Goal: Task Accomplishment & Management: Complete application form

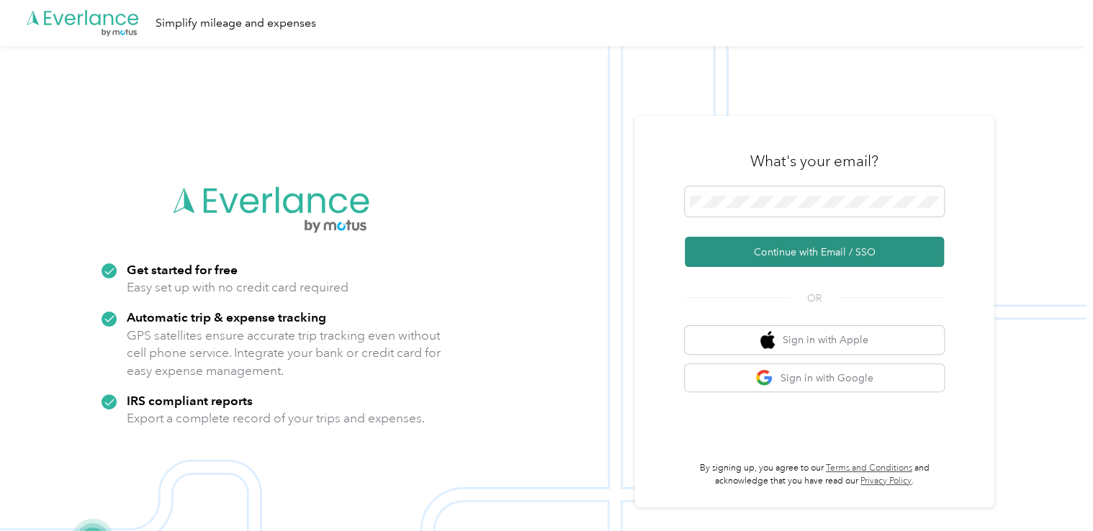
click at [785, 252] on button "Continue with Email / SSO" at bounding box center [814, 252] width 259 height 30
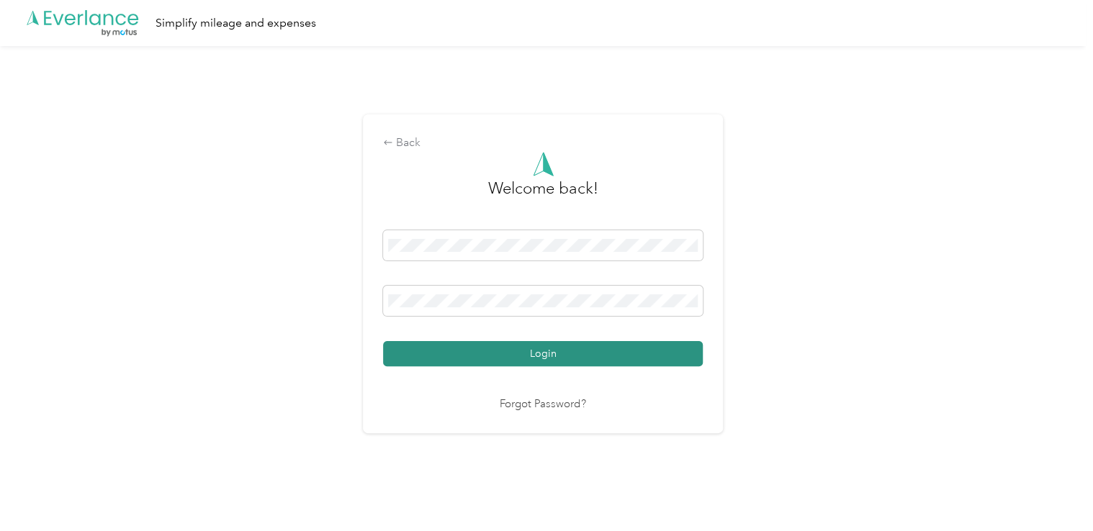
click at [513, 351] on button "Login" at bounding box center [543, 353] width 320 height 25
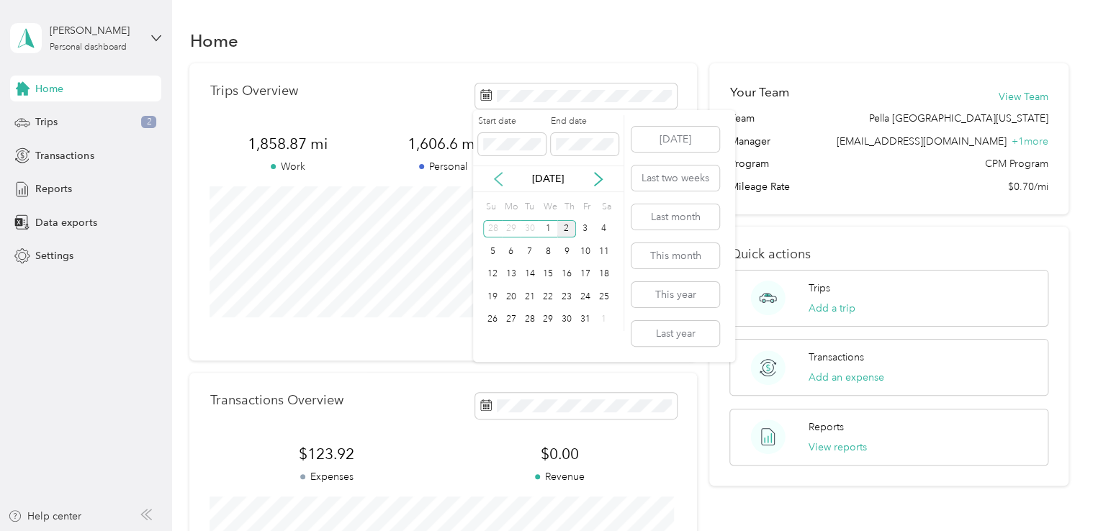
click at [498, 178] on icon at bounding box center [498, 179] width 14 height 14
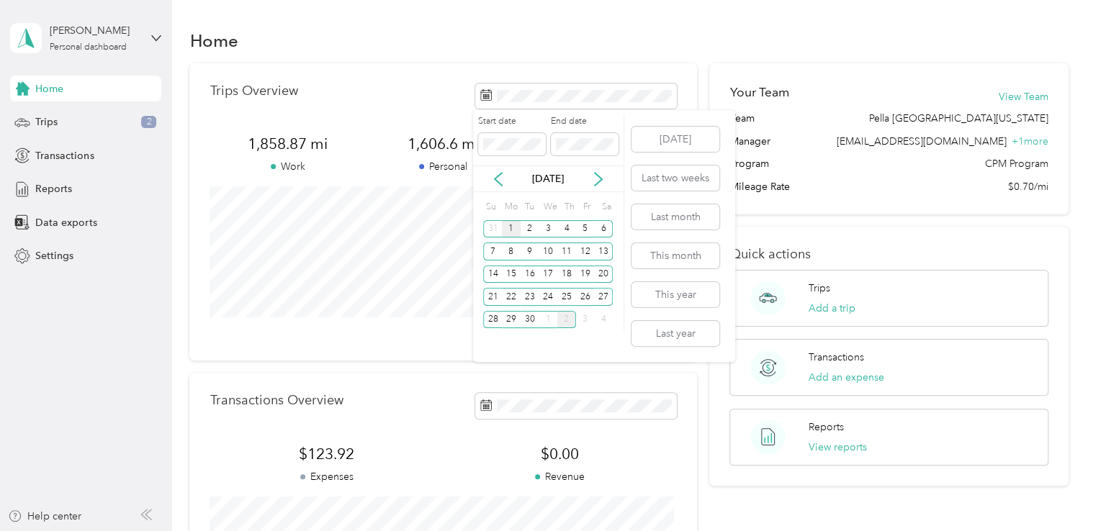
click at [507, 229] on div "1" at bounding box center [511, 229] width 19 height 18
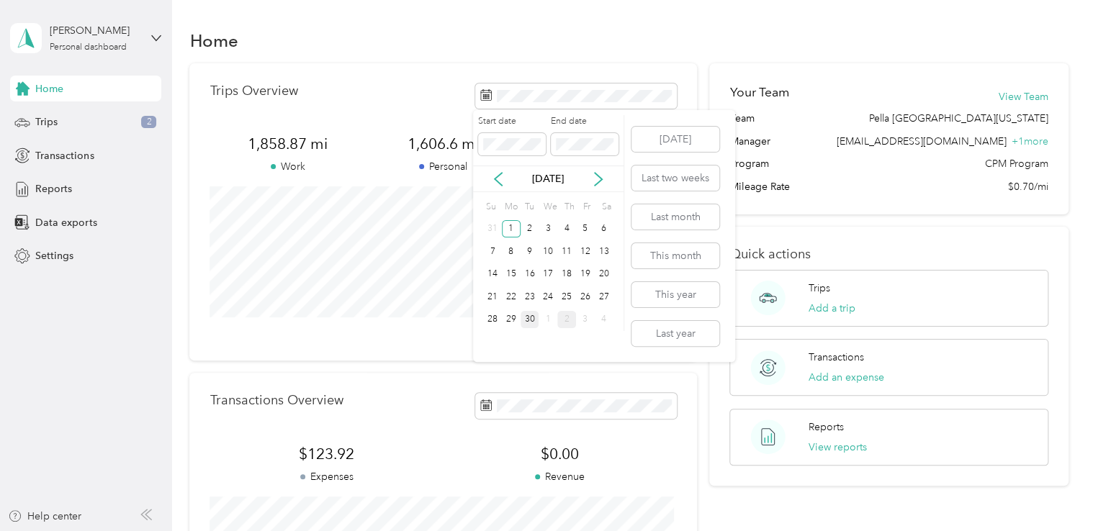
click at [531, 320] on div "30" at bounding box center [530, 320] width 19 height 18
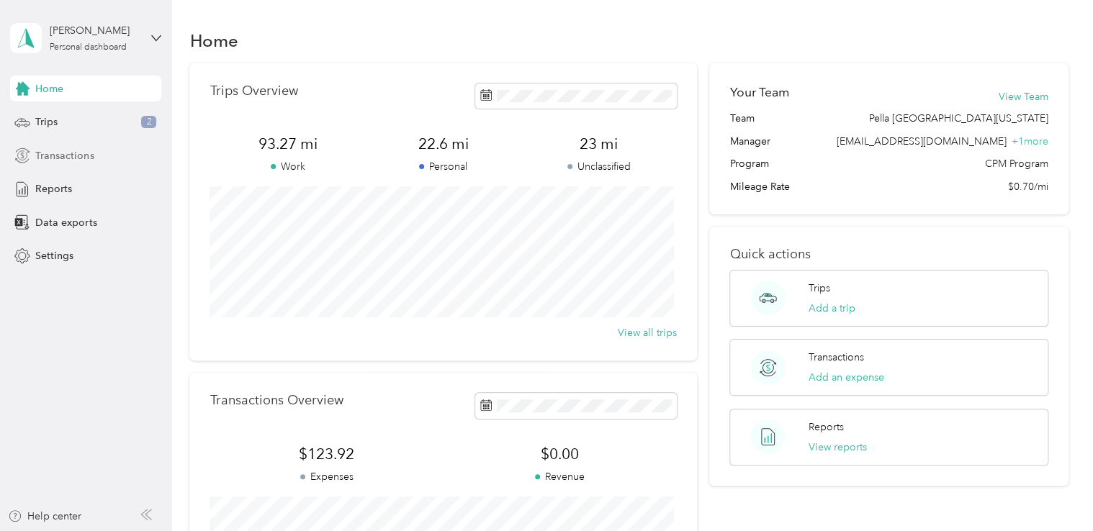
click at [86, 156] on span "Transactions" at bounding box center [64, 155] width 58 height 15
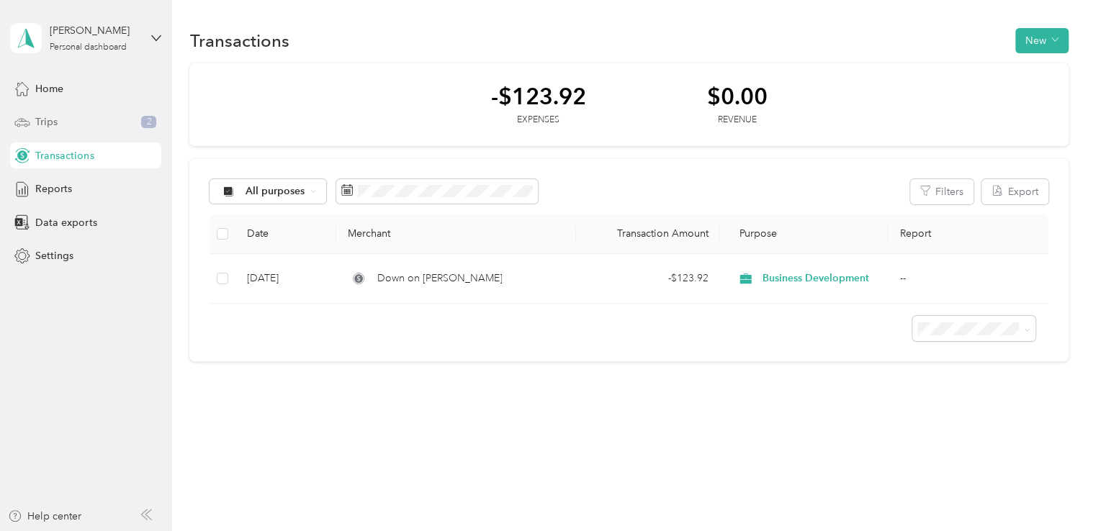
click at [49, 122] on span "Trips" at bounding box center [46, 122] width 22 height 15
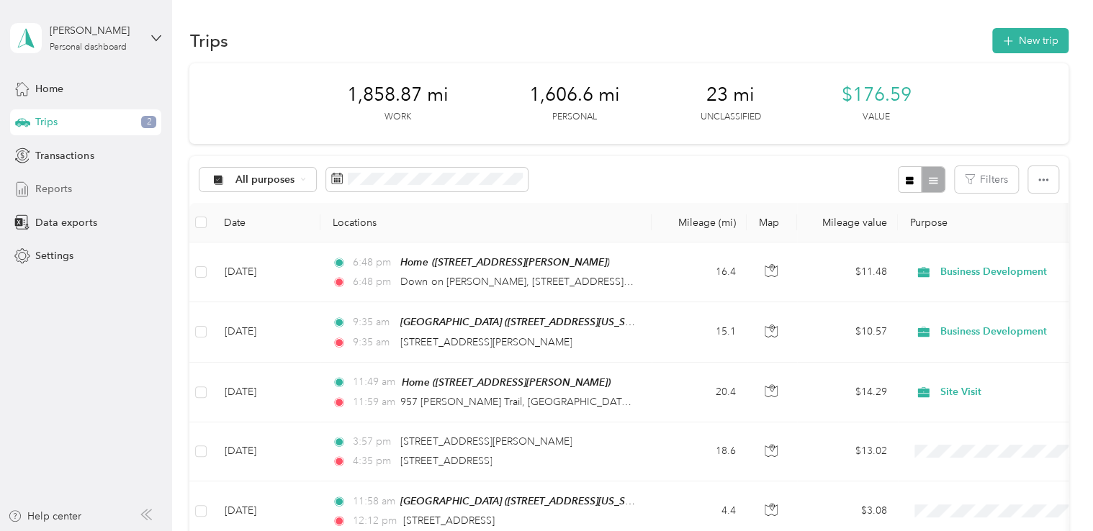
click at [48, 187] on span "Reports" at bounding box center [53, 188] width 37 height 15
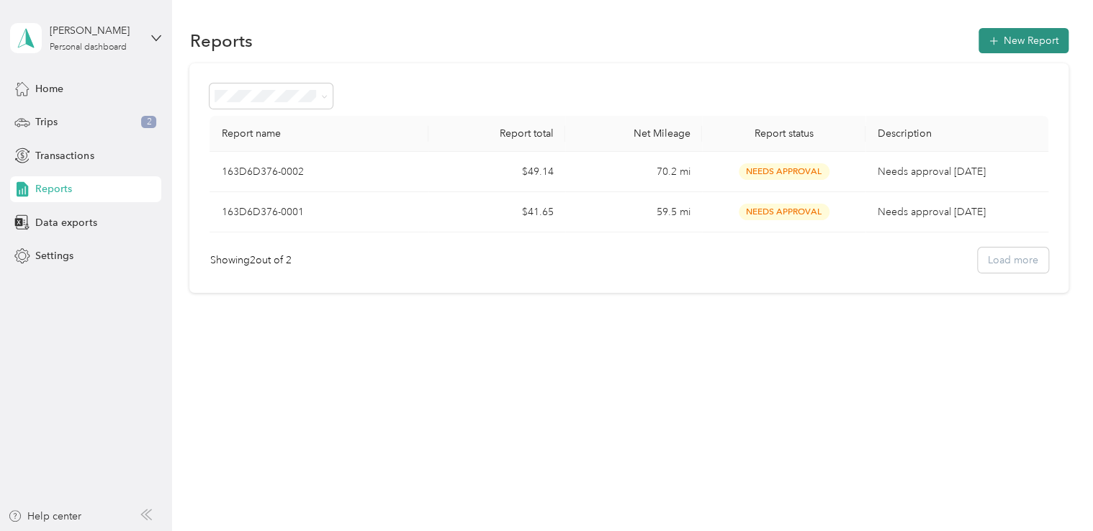
click at [1031, 48] on button "New Report" at bounding box center [1024, 40] width 90 height 25
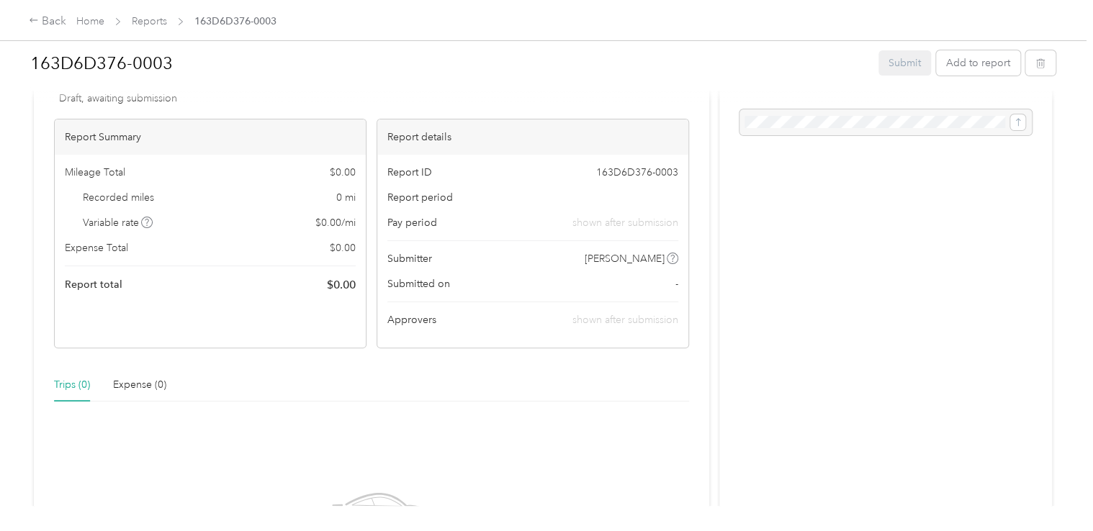
scroll to position [72, 0]
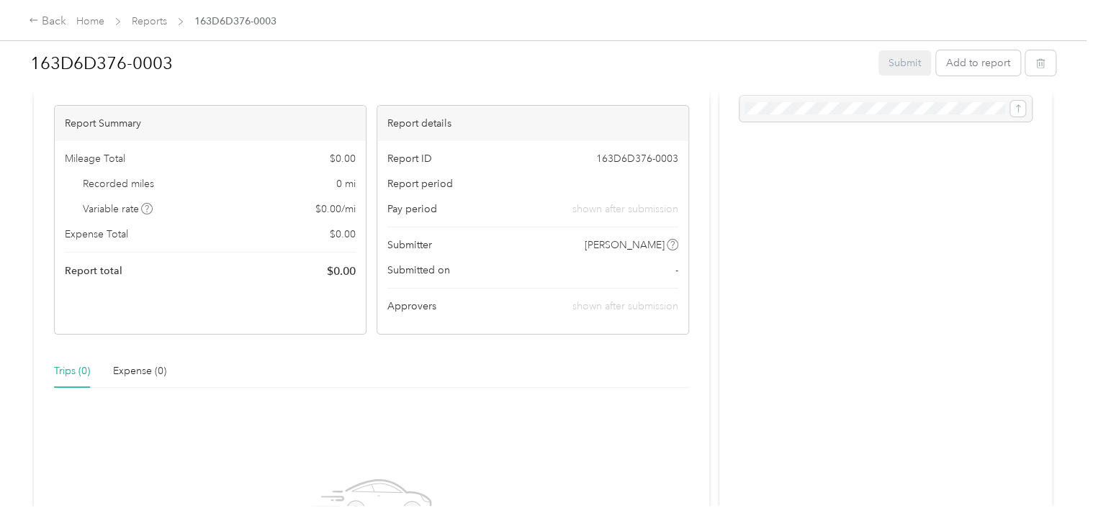
click at [429, 178] on span "Report period" at bounding box center [420, 183] width 66 height 15
click at [439, 185] on span "Report period" at bounding box center [420, 183] width 66 height 15
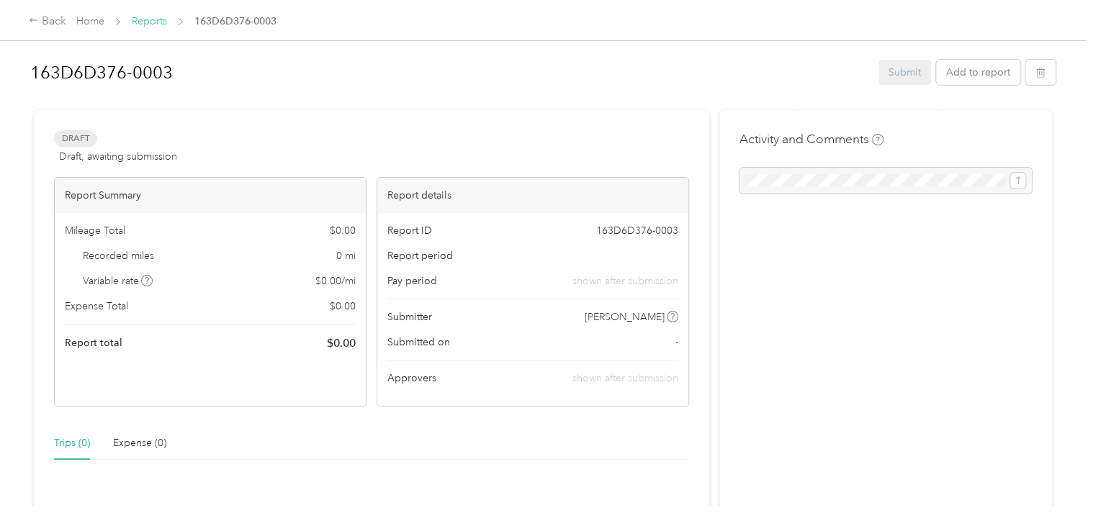
click at [146, 18] on link "Reports" at bounding box center [149, 21] width 35 height 12
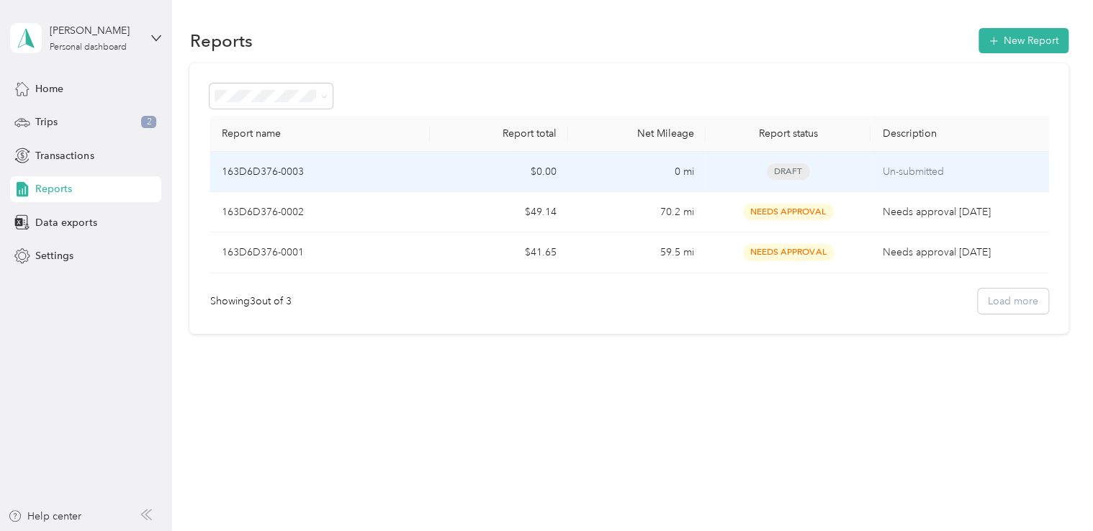
click at [266, 163] on td "163D6D376-0003" at bounding box center [320, 172] width 220 height 40
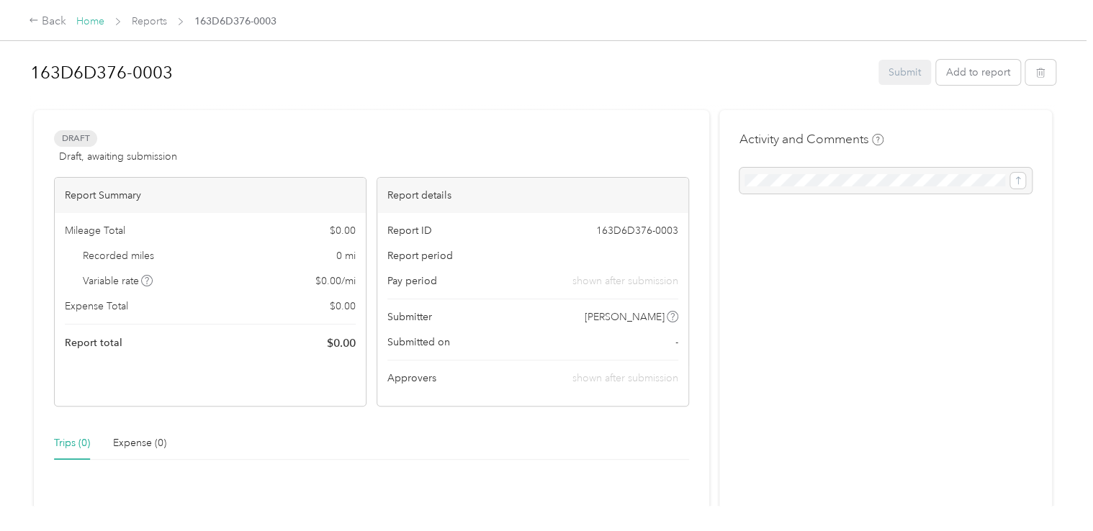
click at [95, 17] on link "Home" at bounding box center [90, 21] width 28 height 12
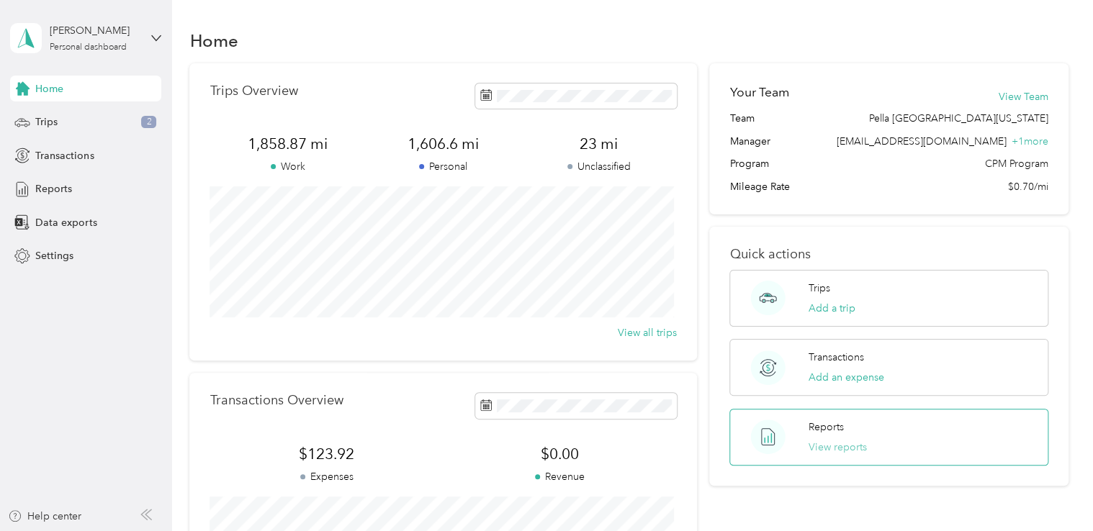
click at [824, 445] on button "View reports" at bounding box center [838, 447] width 58 height 15
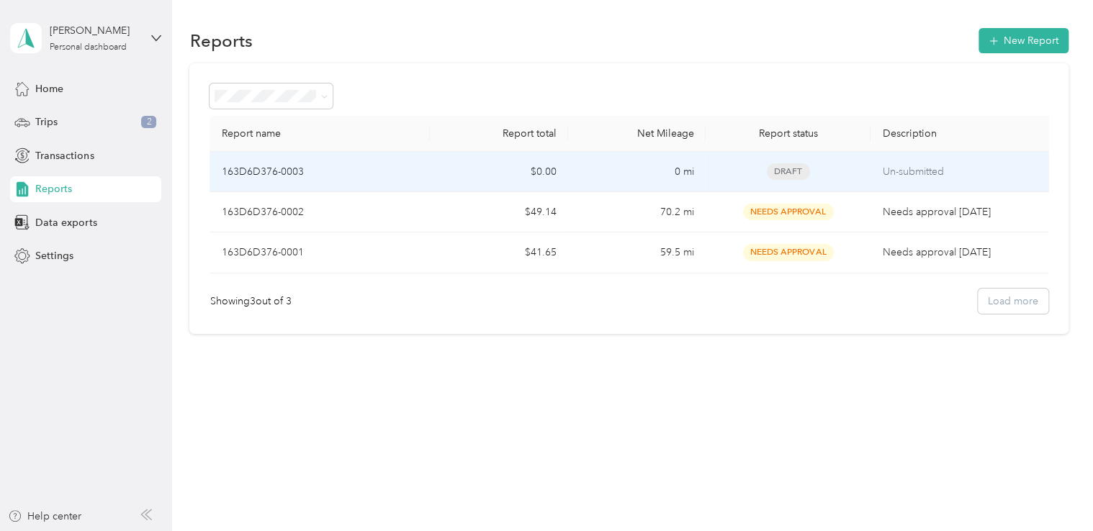
click at [913, 165] on p "Un-submitted" at bounding box center [962, 172] width 161 height 16
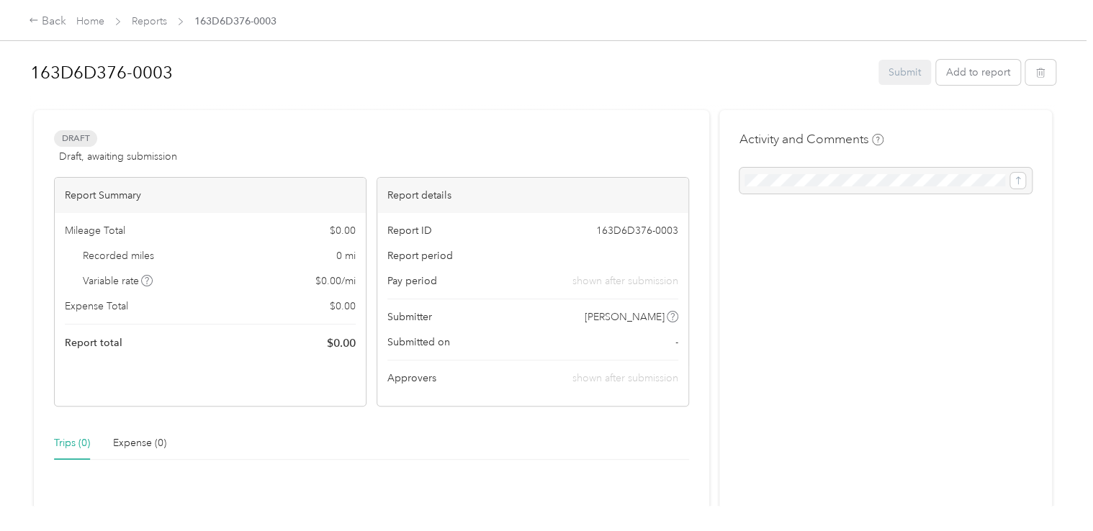
click at [191, 237] on div "Mileage Total $ 0.00" at bounding box center [210, 230] width 291 height 15
click at [110, 197] on div "Report Summary" at bounding box center [210, 195] width 311 height 35
click at [1031, 73] on button "button" at bounding box center [1041, 72] width 30 height 25
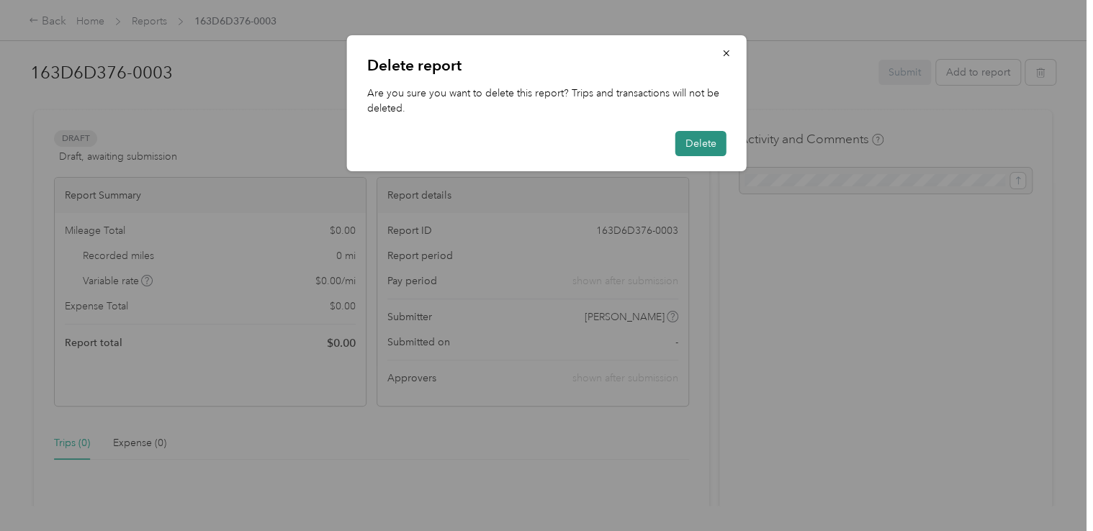
click at [688, 145] on button "Delete" at bounding box center [701, 143] width 51 height 25
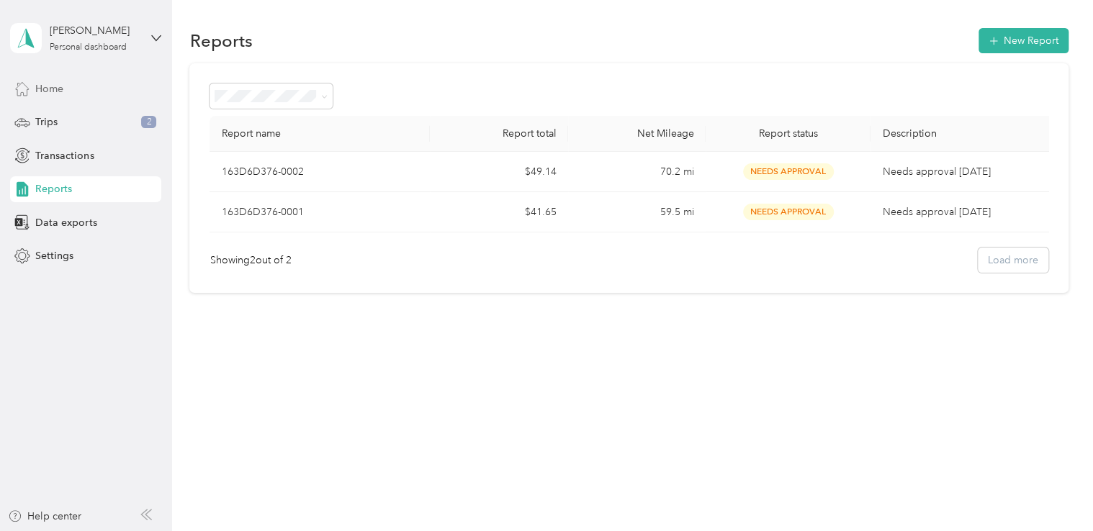
click at [61, 96] on span "Home" at bounding box center [49, 88] width 28 height 15
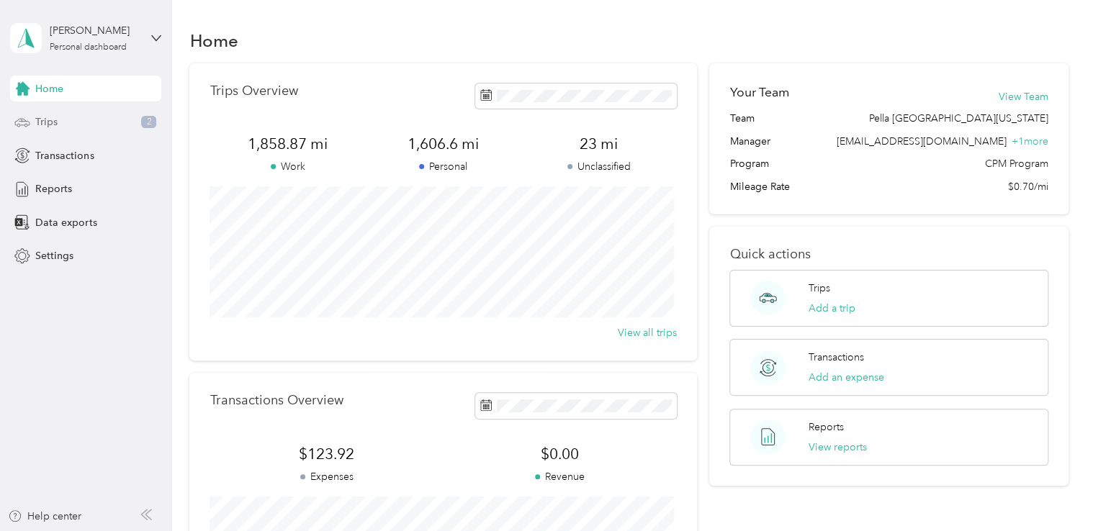
click at [54, 117] on span "Trips" at bounding box center [46, 122] width 22 height 15
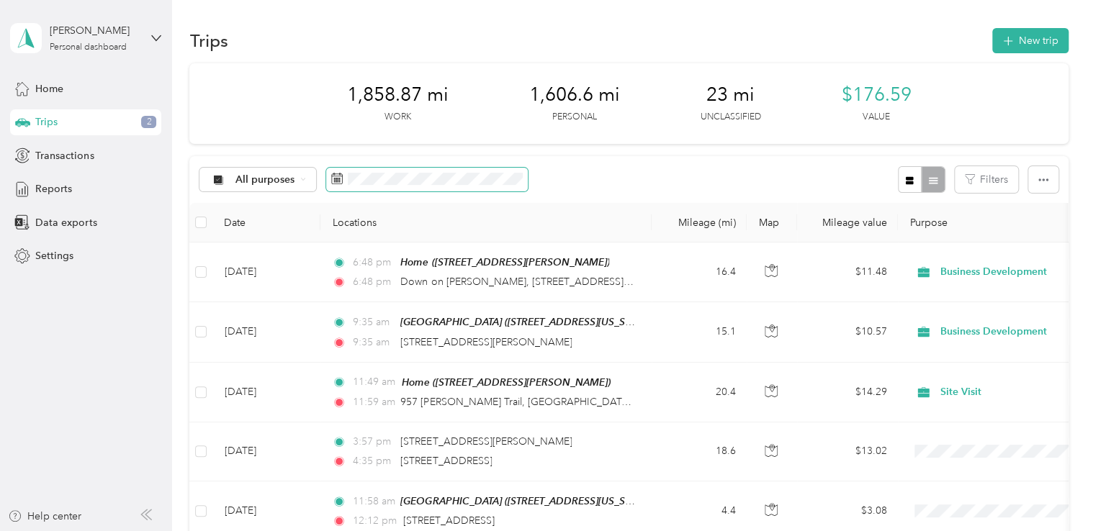
click at [374, 186] on span at bounding box center [427, 180] width 202 height 24
click at [239, 181] on span "All purposes" at bounding box center [265, 180] width 60 height 10
click at [240, 302] on span "Business Development" at bounding box center [288, 306] width 107 height 15
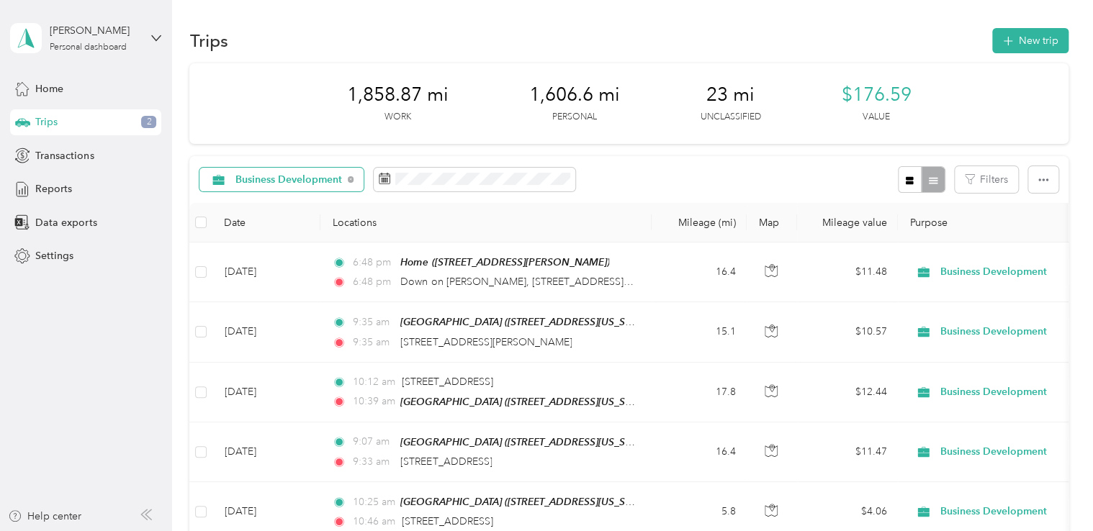
click at [277, 183] on span "Business Development" at bounding box center [288, 180] width 107 height 10
click at [268, 202] on span "All purposes" at bounding box center [297, 204] width 125 height 15
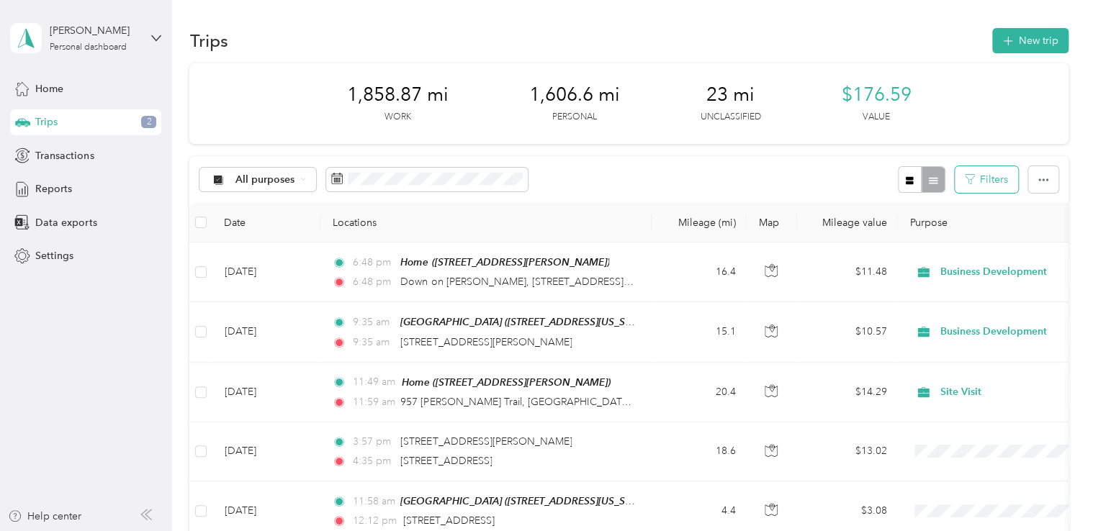
click at [981, 176] on button "Filters" at bounding box center [986, 179] width 63 height 27
click at [388, 168] on span at bounding box center [427, 180] width 202 height 24
click at [402, 191] on span at bounding box center [427, 180] width 202 height 24
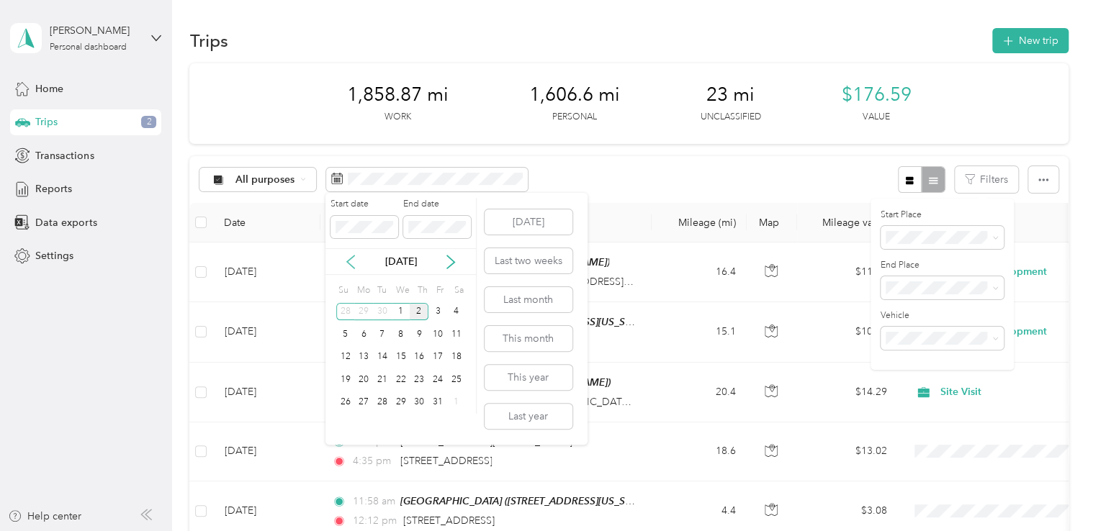
click at [349, 263] on icon at bounding box center [351, 262] width 14 height 14
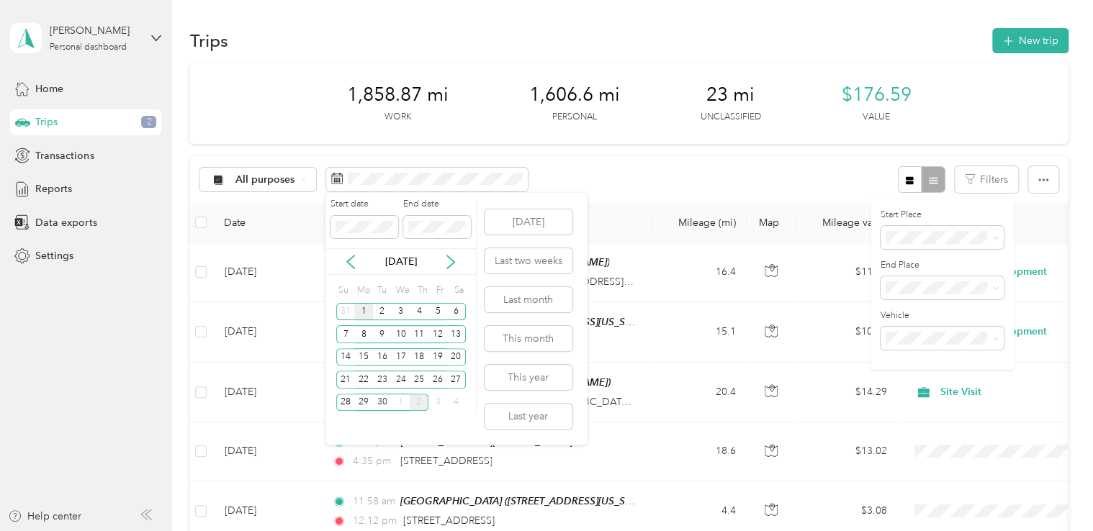
click at [361, 308] on div "1" at bounding box center [363, 312] width 19 height 18
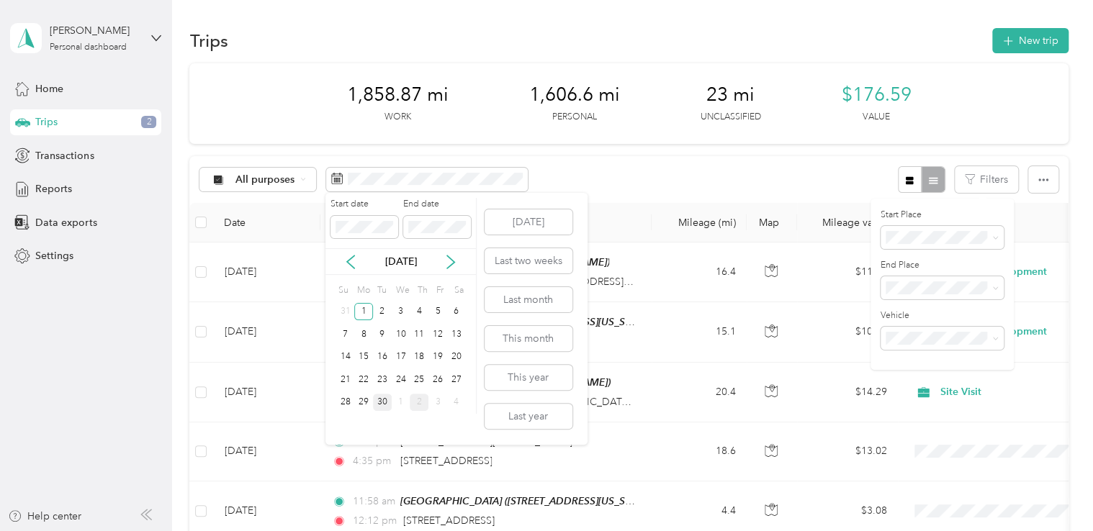
click at [386, 405] on div "30" at bounding box center [382, 403] width 19 height 18
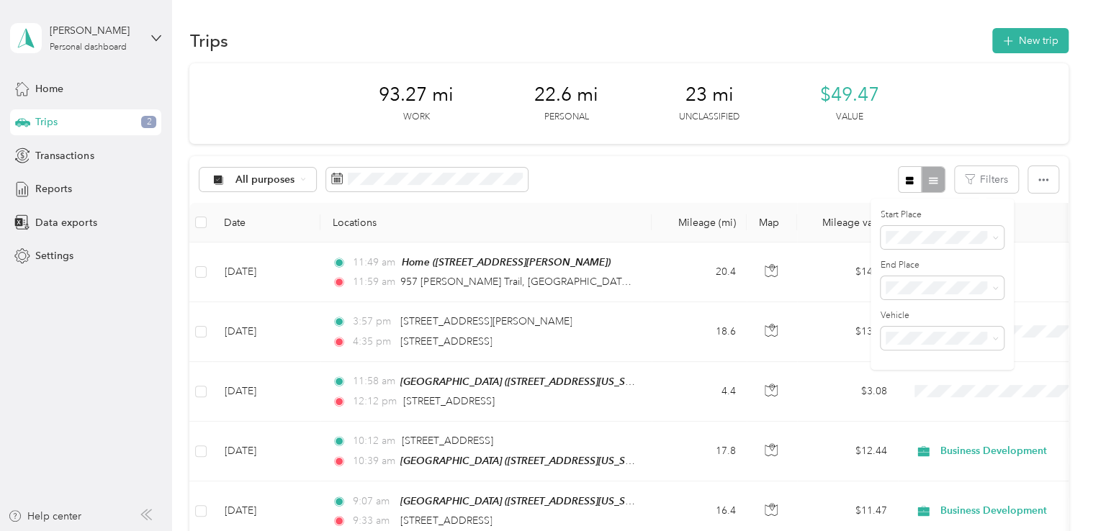
click at [813, 175] on div "All purposes Filters" at bounding box center [628, 179] width 879 height 47
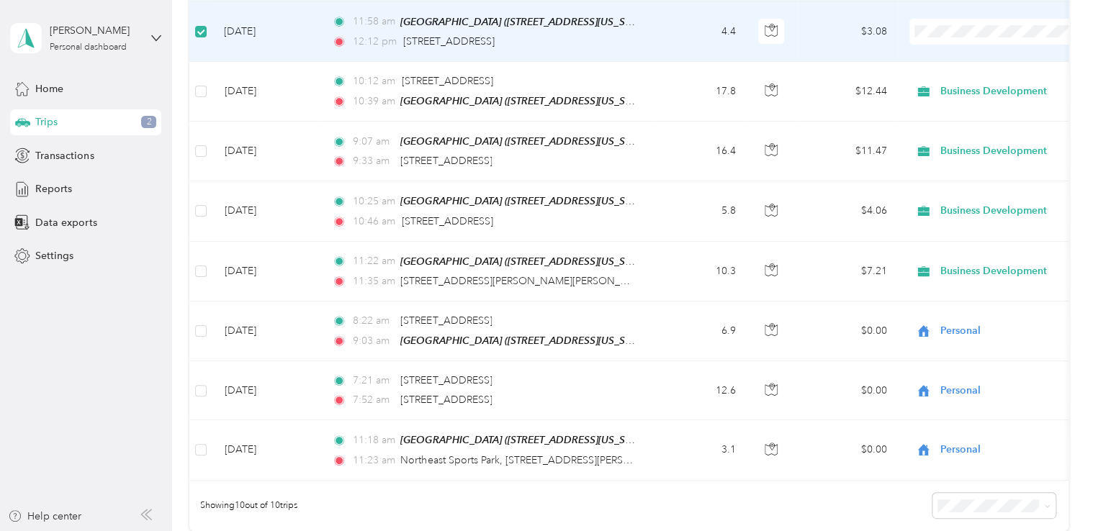
scroll to position [360, 0]
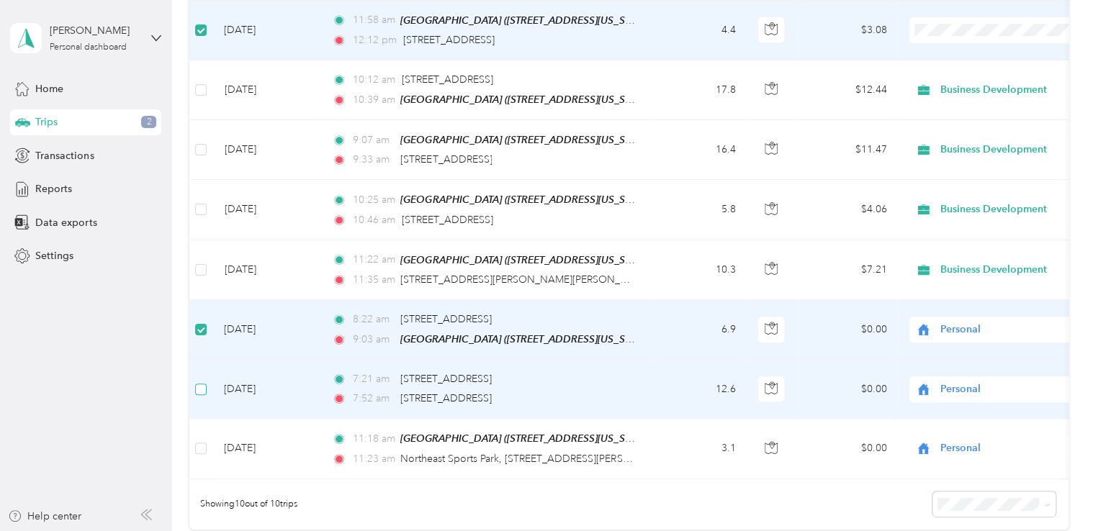
click at [199, 390] on label at bounding box center [201, 390] width 12 height 16
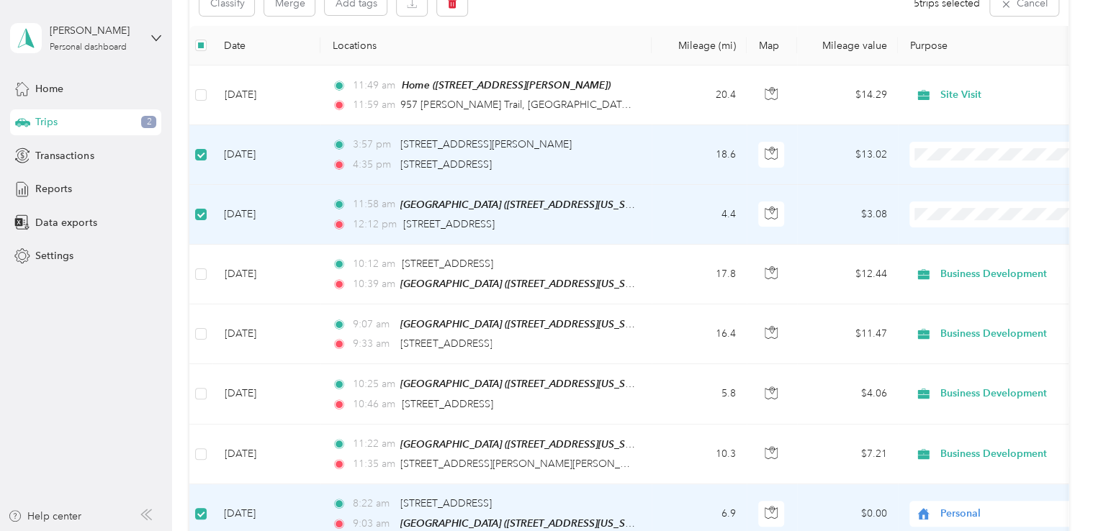
scroll to position [144, 0]
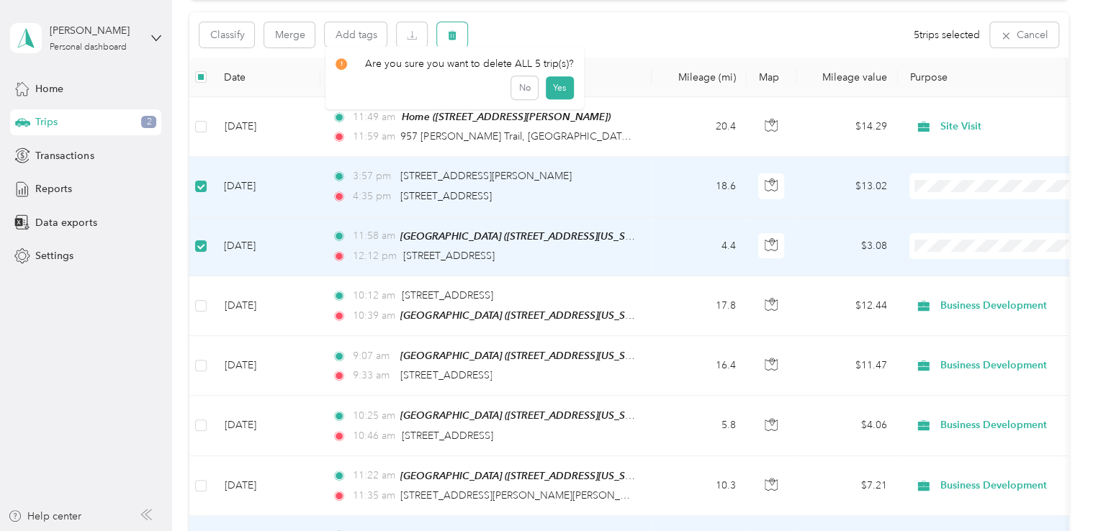
click at [453, 37] on icon "button" at bounding box center [453, 35] width 9 height 9
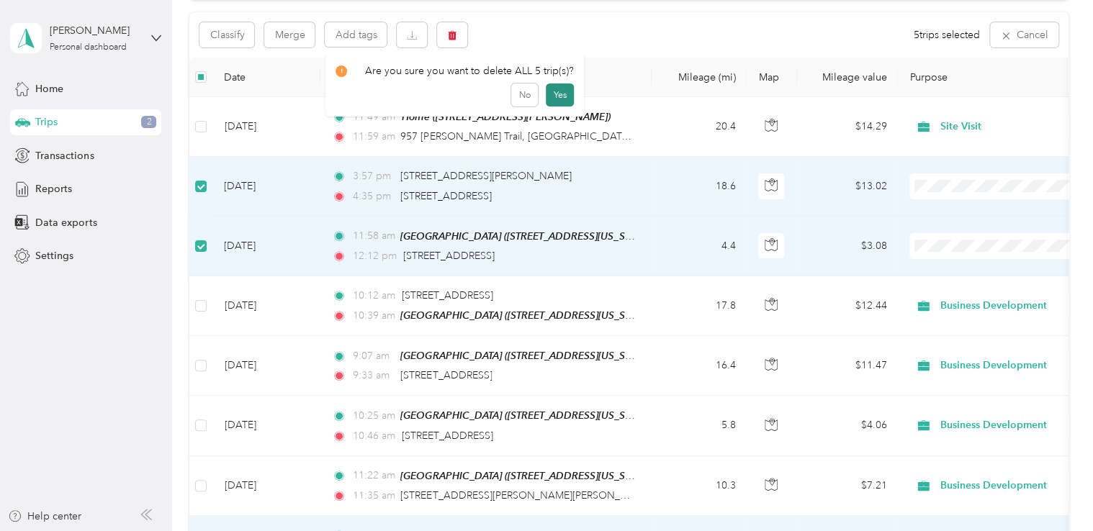
click at [552, 97] on button "Yes" at bounding box center [560, 95] width 28 height 23
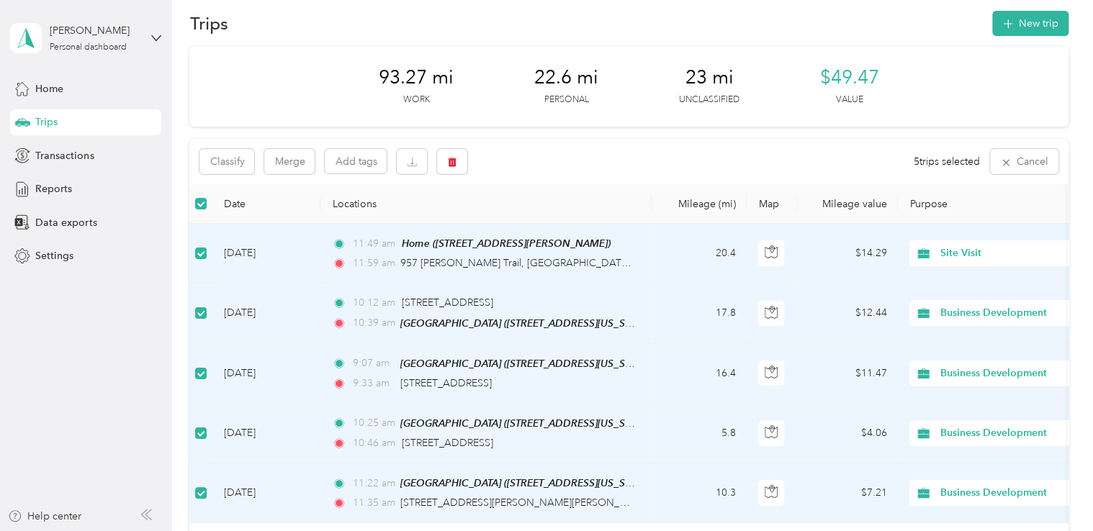
scroll to position [0, 0]
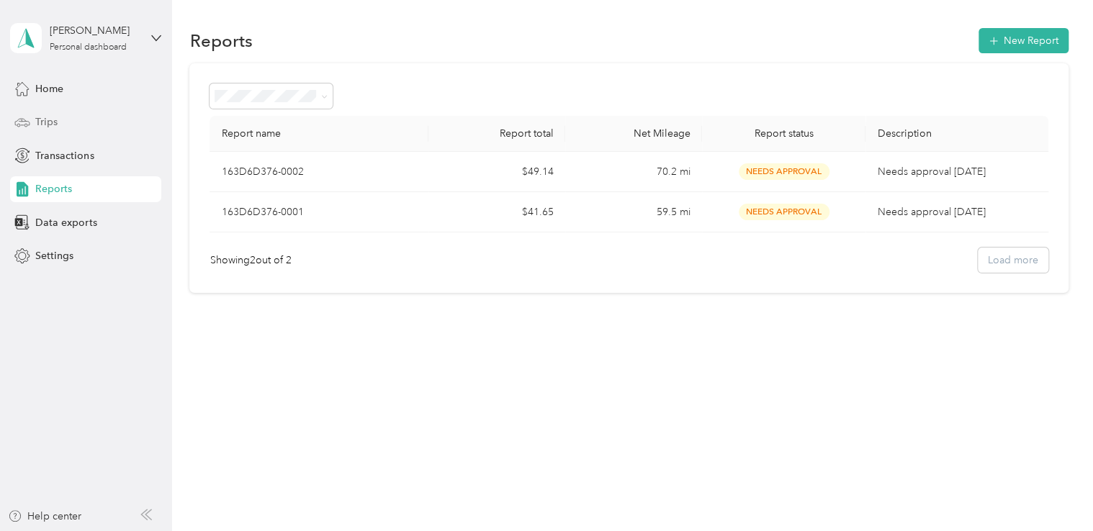
click at [52, 120] on span "Trips" at bounding box center [46, 122] width 22 height 15
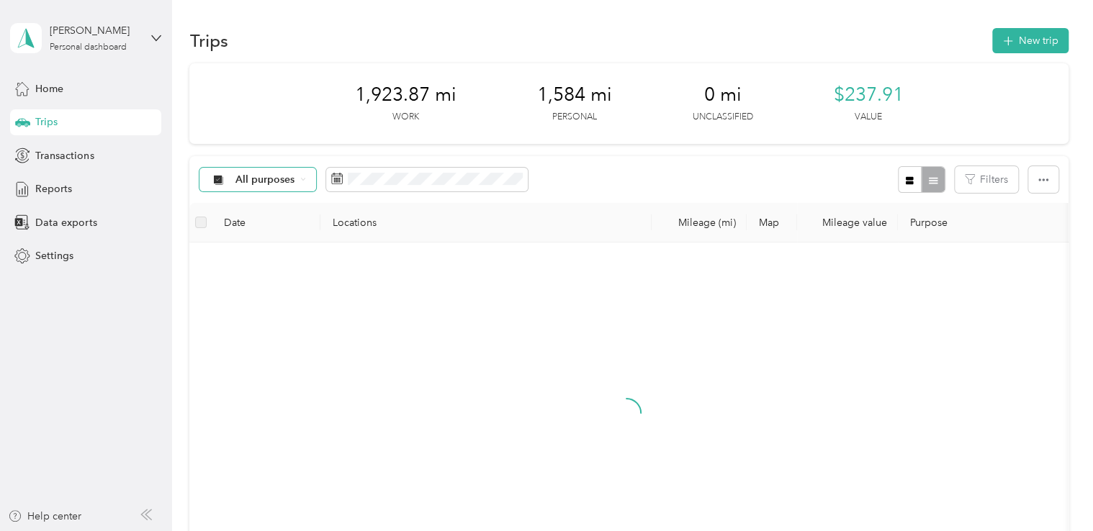
click at [280, 176] on span "All purposes" at bounding box center [265, 180] width 60 height 10
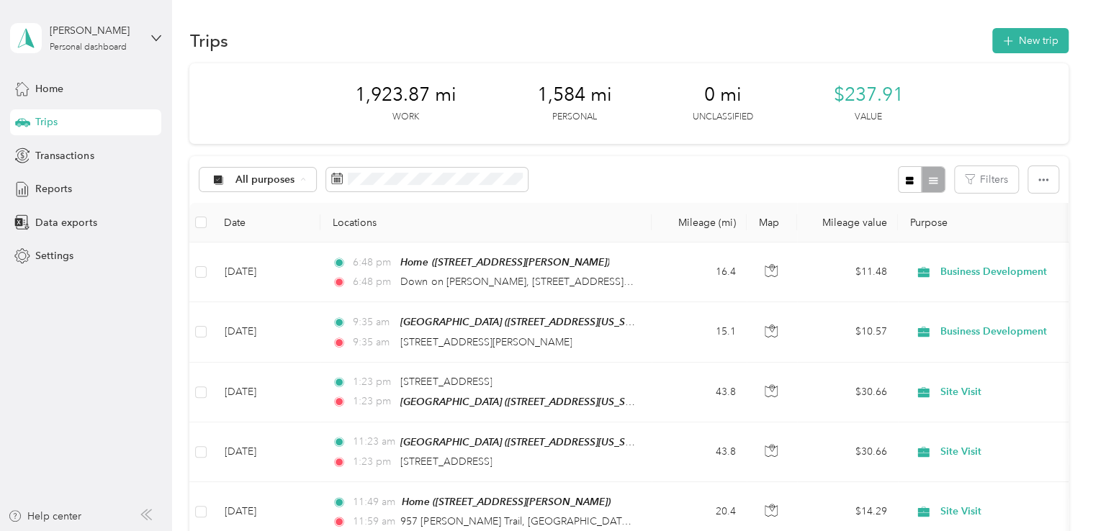
click at [263, 285] on li "Sales Appt" at bounding box center [276, 281] width 153 height 25
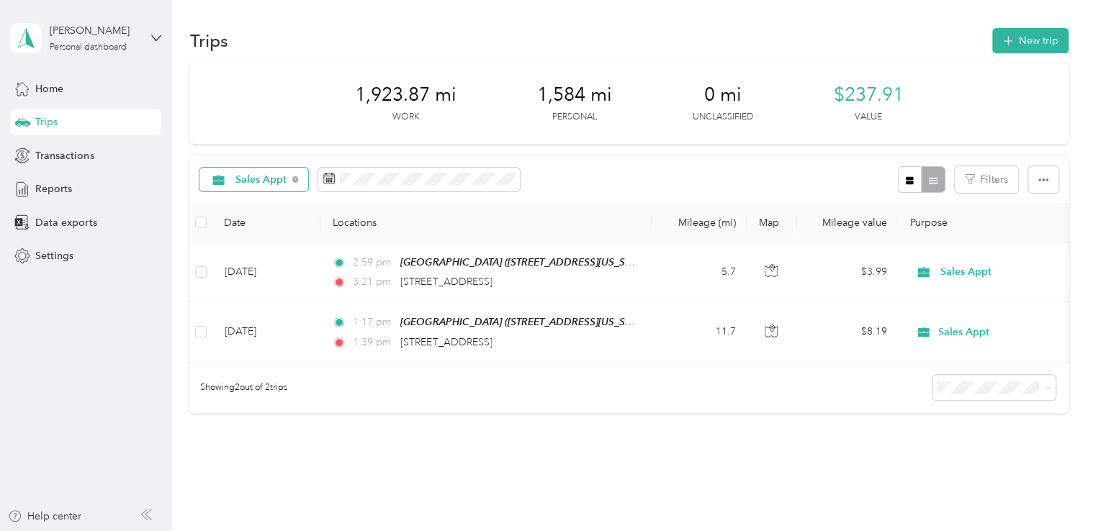
click at [263, 176] on span "Sales Appt" at bounding box center [261, 180] width 52 height 10
click at [239, 204] on span "All purposes" at bounding box center [288, 205] width 107 height 15
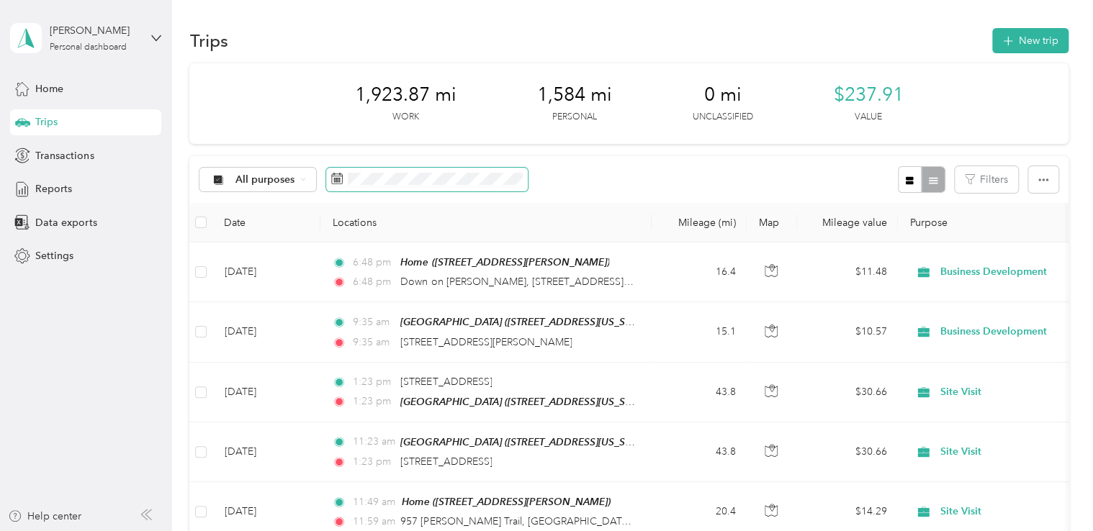
click at [434, 186] on span at bounding box center [427, 180] width 202 height 24
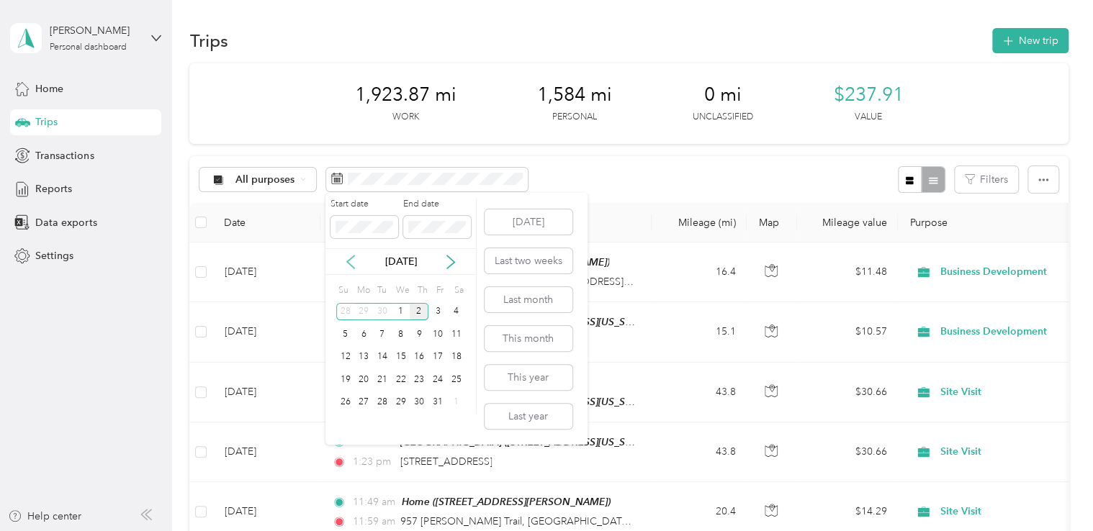
click at [349, 261] on icon at bounding box center [351, 262] width 14 height 14
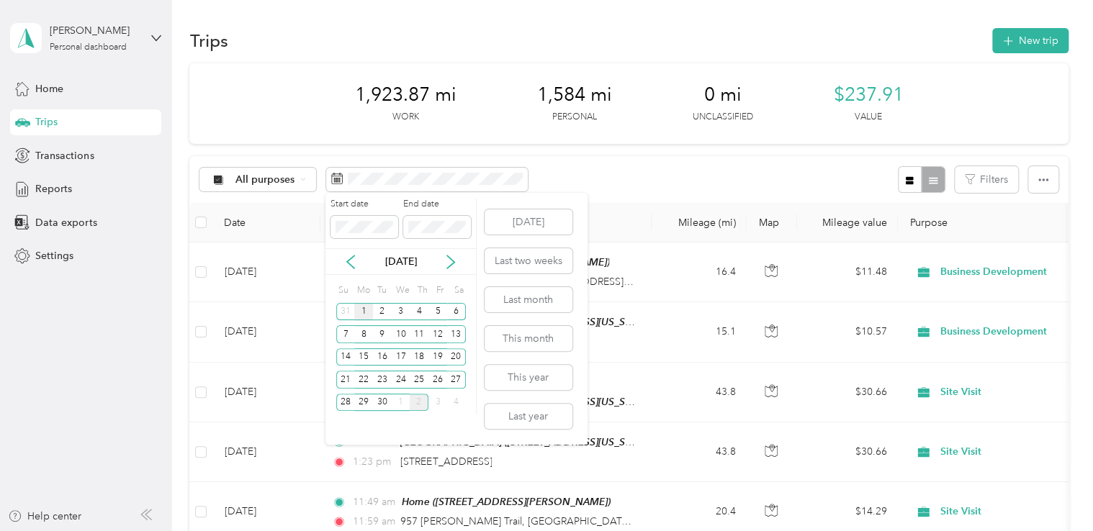
click at [366, 311] on div "1" at bounding box center [363, 312] width 19 height 18
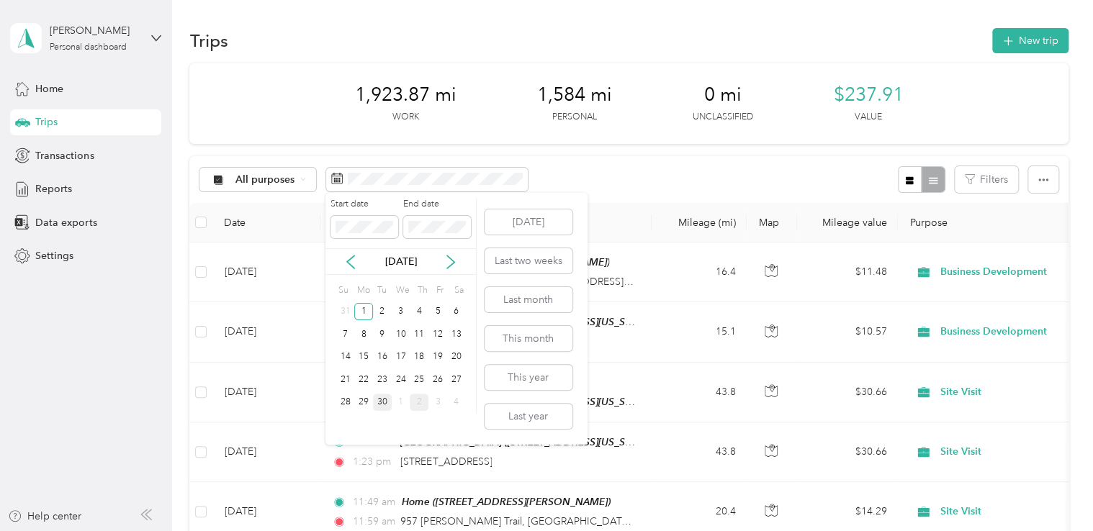
click at [388, 402] on div "30" at bounding box center [382, 403] width 19 height 18
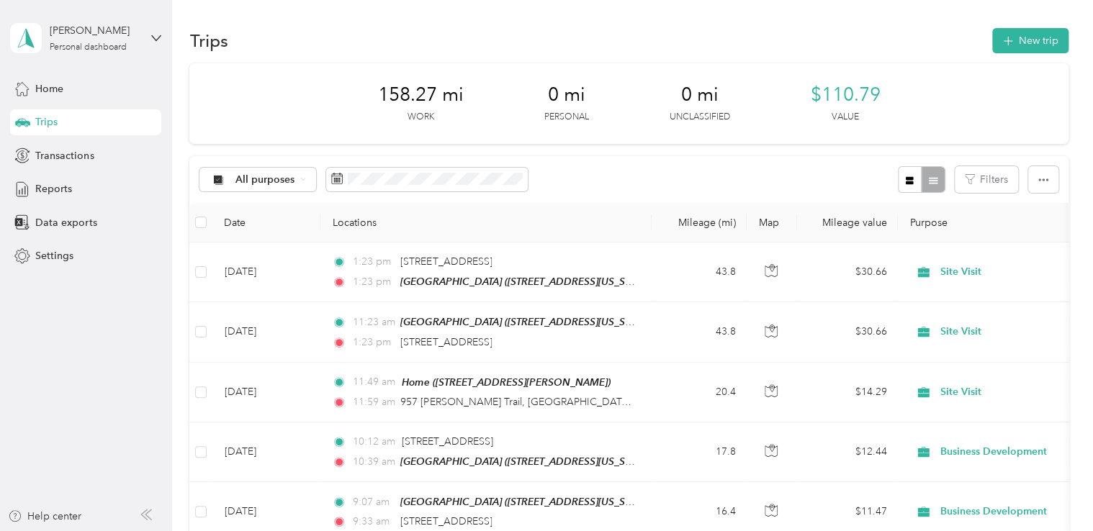
click at [935, 179] on div at bounding box center [921, 179] width 47 height 27
click at [1031, 183] on button "button" at bounding box center [1043, 179] width 30 height 27
click at [1025, 203] on span "Select all" at bounding box center [1024, 207] width 40 height 12
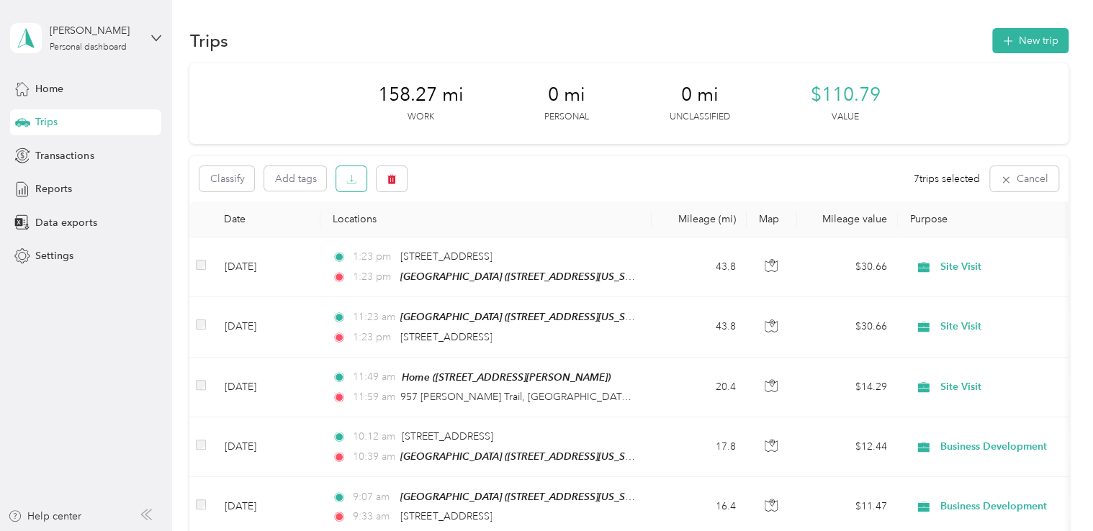
click at [356, 180] on icon "button" at bounding box center [351, 179] width 10 height 10
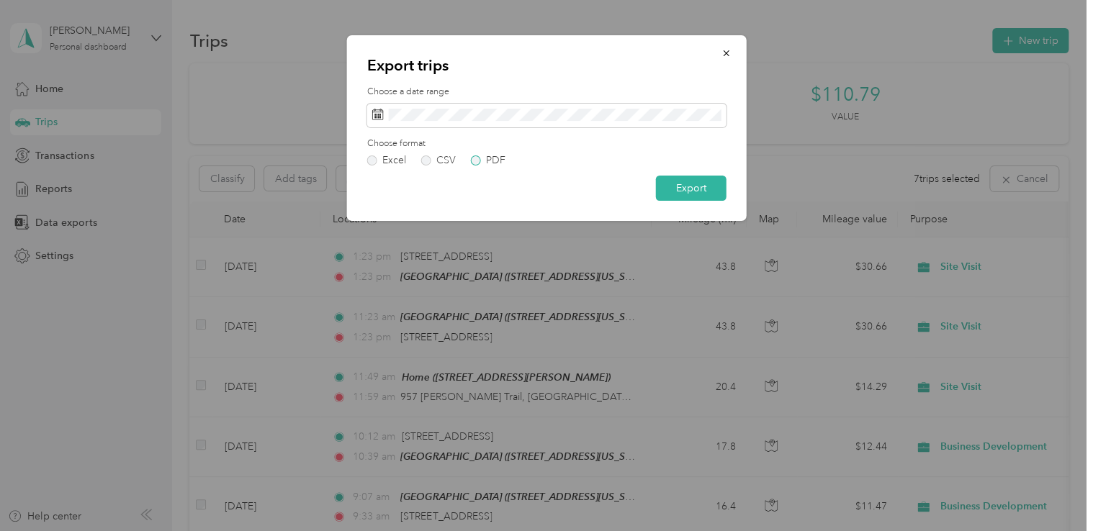
click at [475, 161] on label "PDF" at bounding box center [488, 161] width 35 height 10
click at [668, 192] on button "Export" at bounding box center [691, 188] width 71 height 25
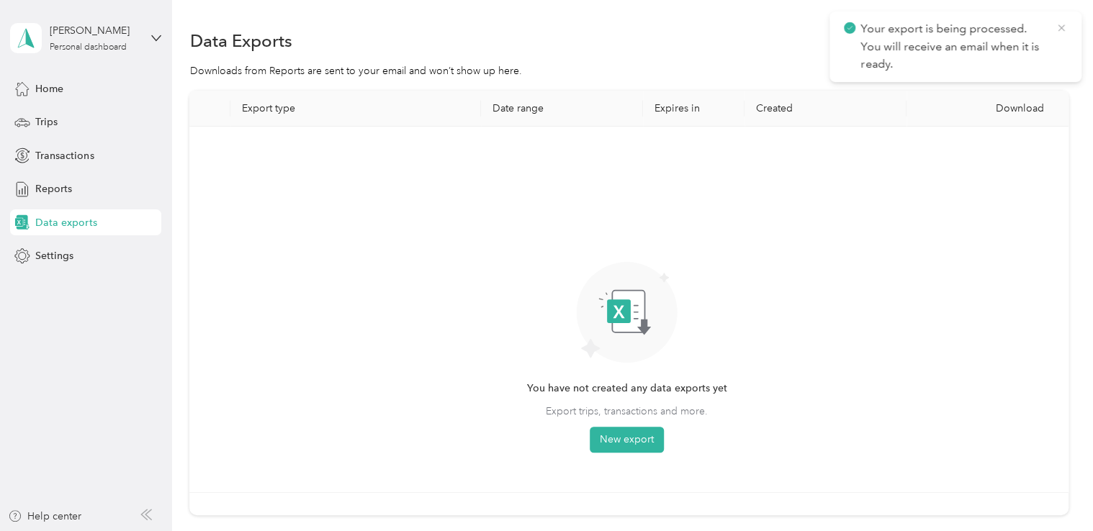
click at [1057, 30] on icon at bounding box center [1062, 28] width 12 height 13
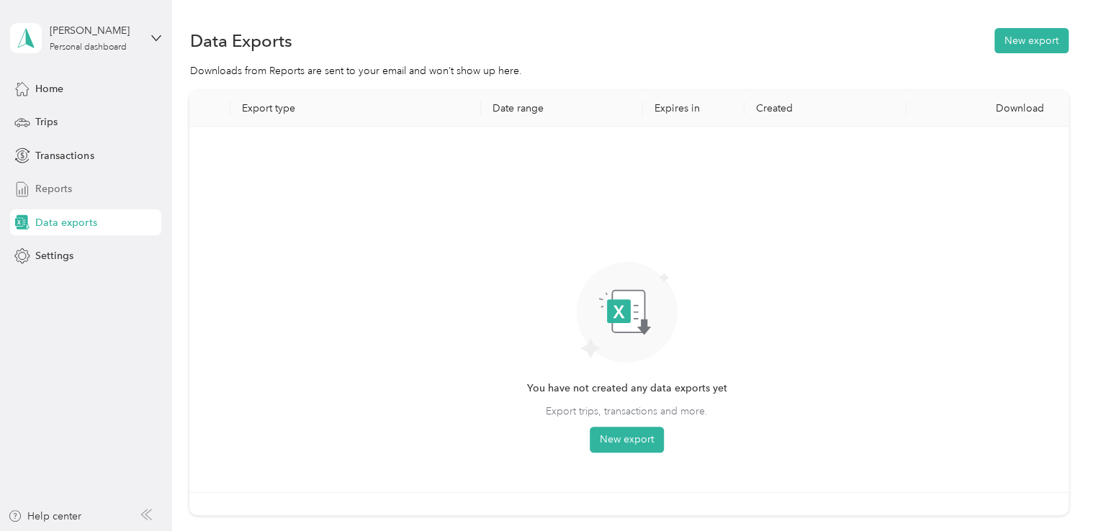
click at [60, 181] on span "Reports" at bounding box center [53, 188] width 37 height 15
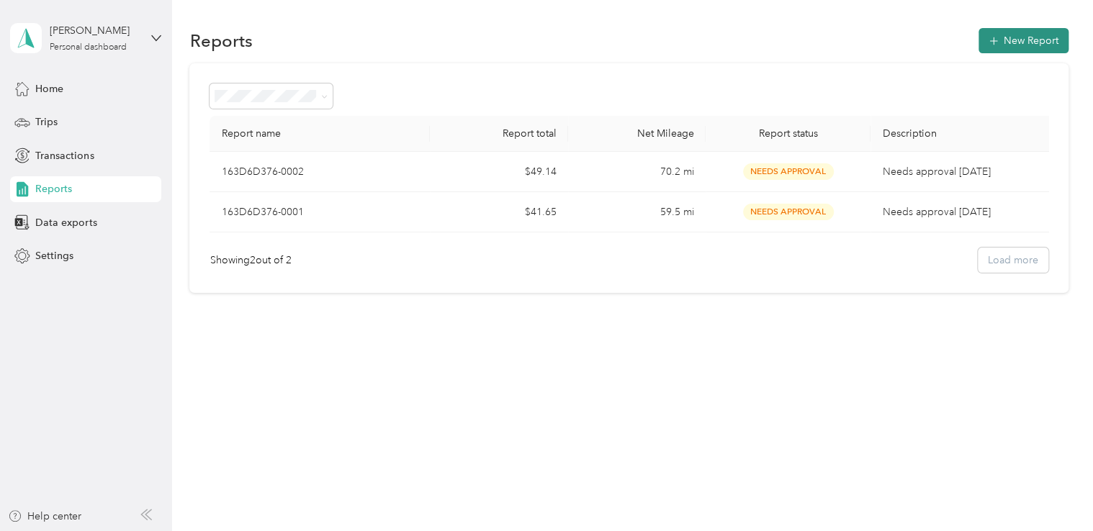
click at [1018, 35] on button "New Report" at bounding box center [1024, 40] width 90 height 25
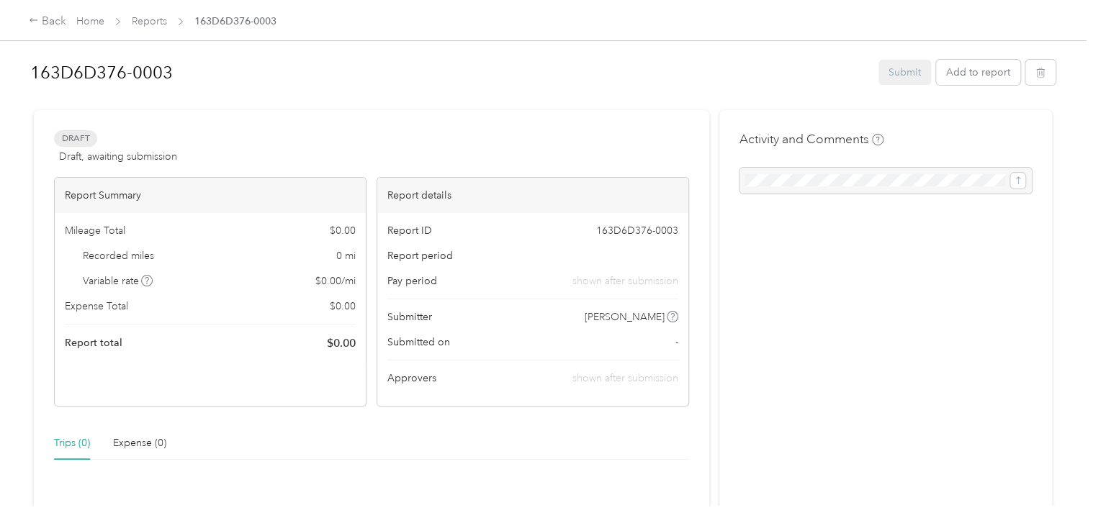
click at [75, 140] on span "Draft" at bounding box center [75, 138] width 43 height 17
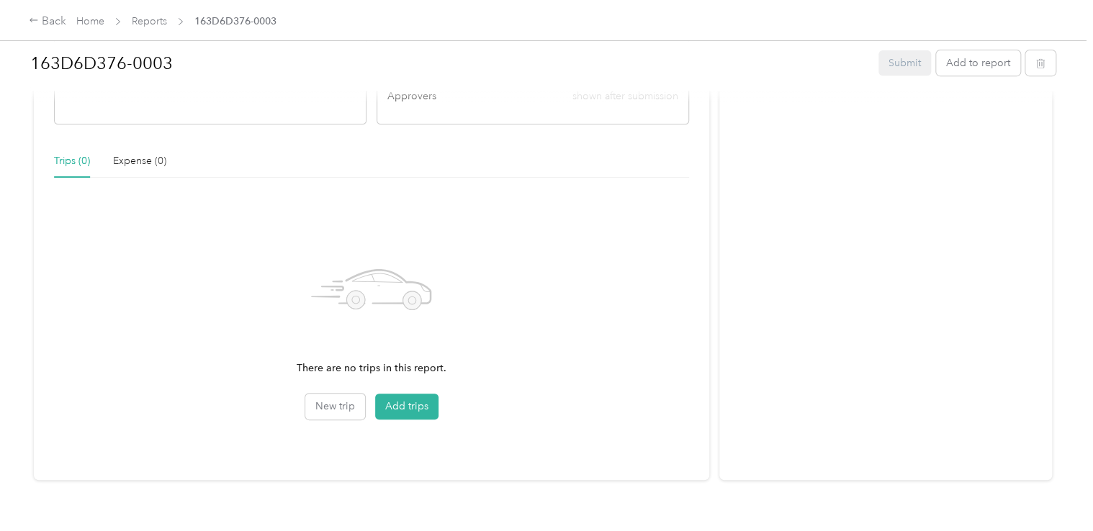
scroll to position [317, 0]
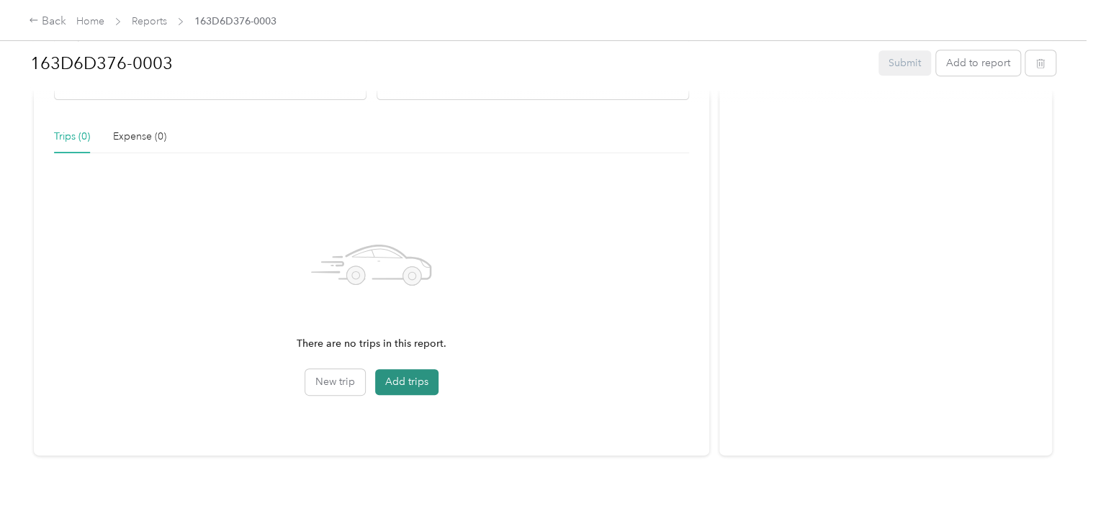
click at [395, 372] on button "Add trips" at bounding box center [406, 382] width 63 height 26
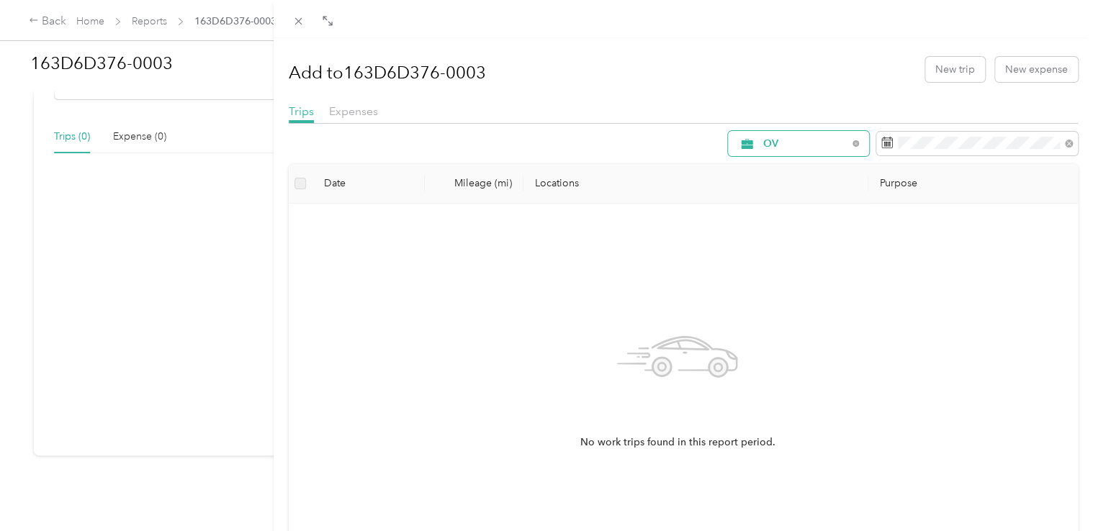
click at [809, 143] on span "OV" at bounding box center [805, 144] width 84 height 10
click at [784, 166] on span "All Purposes" at bounding box center [805, 165] width 107 height 15
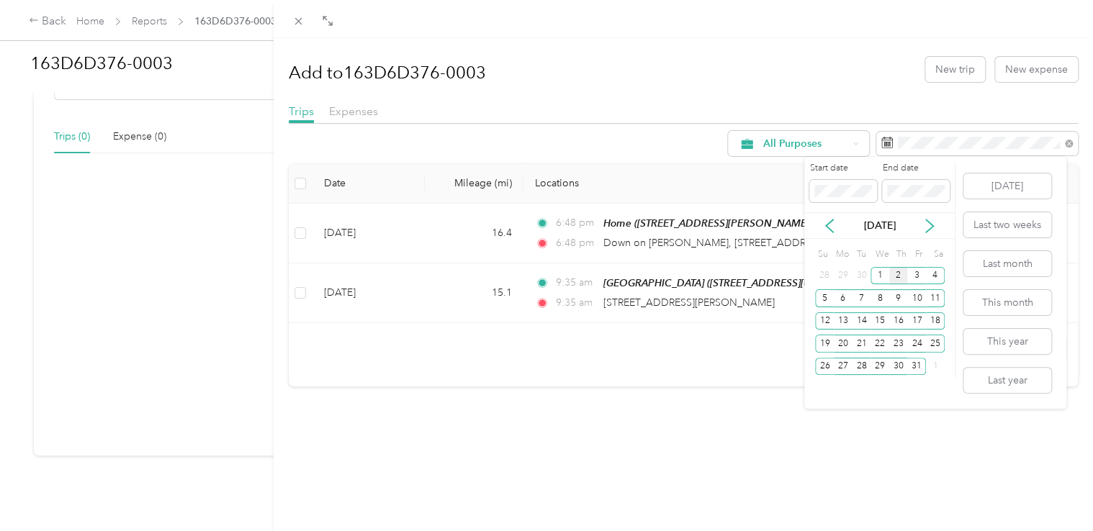
click at [817, 217] on div "[DATE]" at bounding box center [879, 225] width 151 height 27
click at [827, 223] on icon at bounding box center [829, 226] width 14 height 14
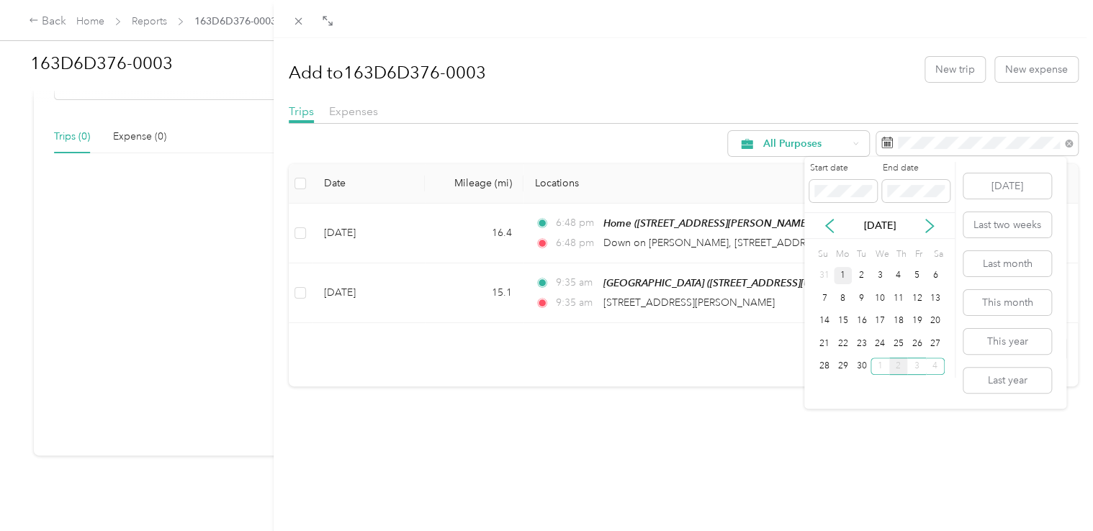
click at [843, 272] on div "1" at bounding box center [843, 276] width 19 height 18
click at [858, 366] on div "30" at bounding box center [861, 367] width 19 height 18
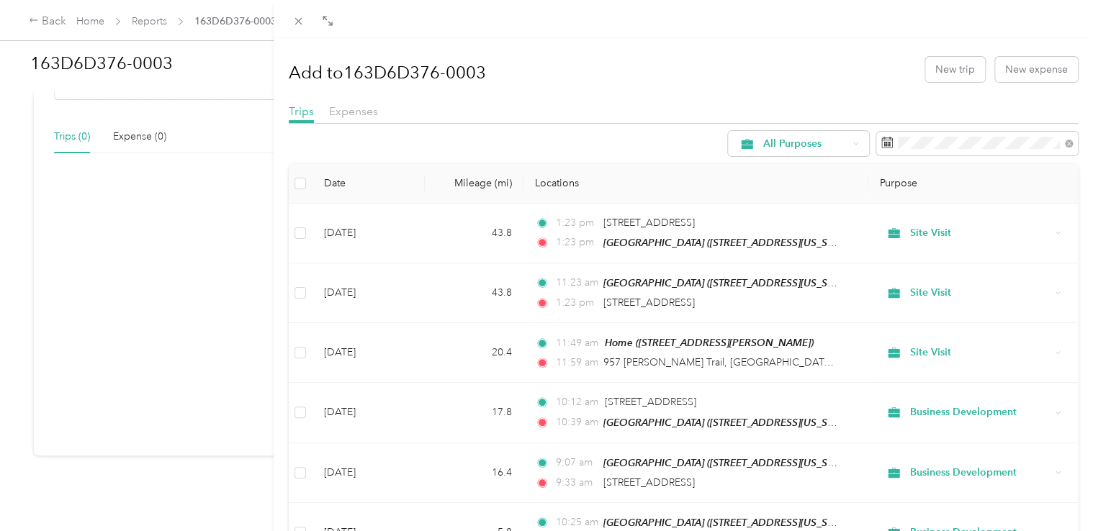
click at [627, 88] on div "Add to 163D6D376-0003 New trip New expense" at bounding box center [684, 69] width 790 height 42
click at [372, 117] on span "Expenses" at bounding box center [353, 111] width 49 height 14
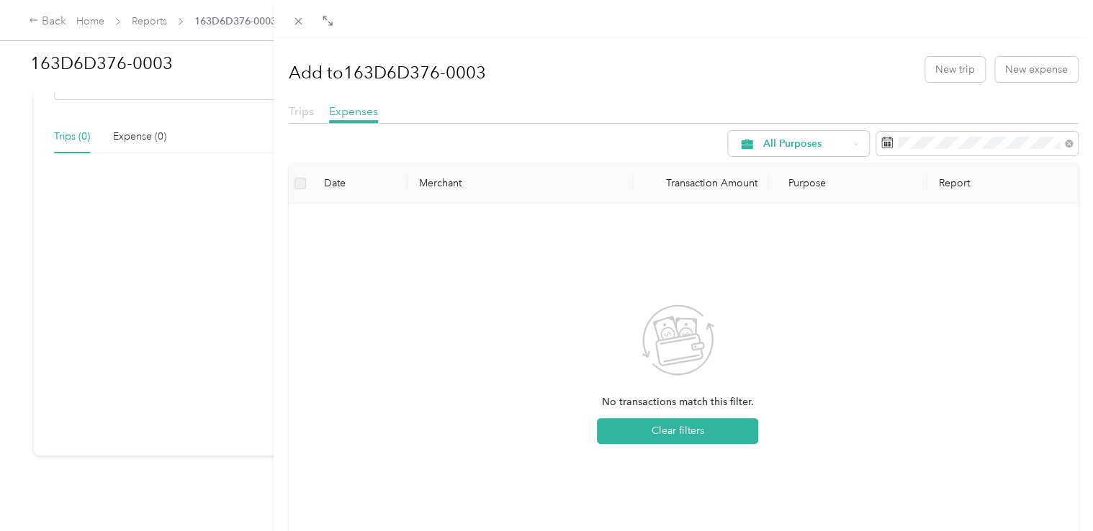
click at [296, 107] on span "Trips" at bounding box center [301, 111] width 25 height 14
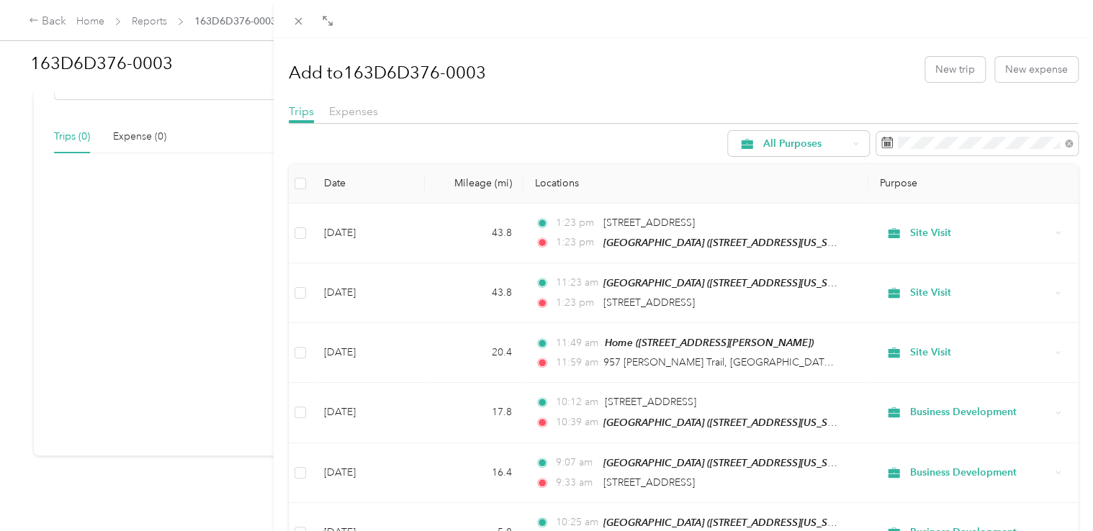
click at [844, 76] on div "Add to 163D6D376-0003 New trip New expense" at bounding box center [684, 69] width 790 height 42
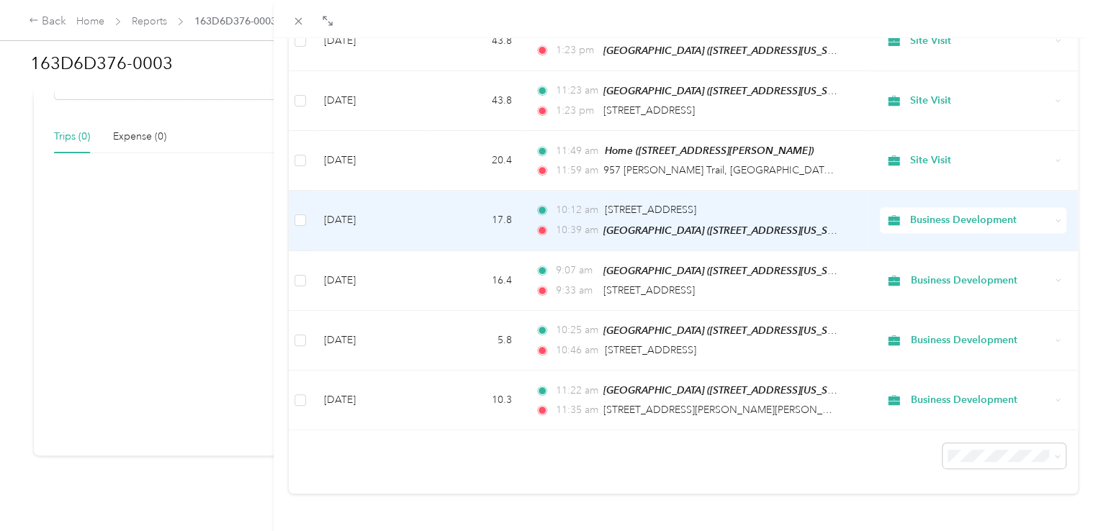
scroll to position [52, 0]
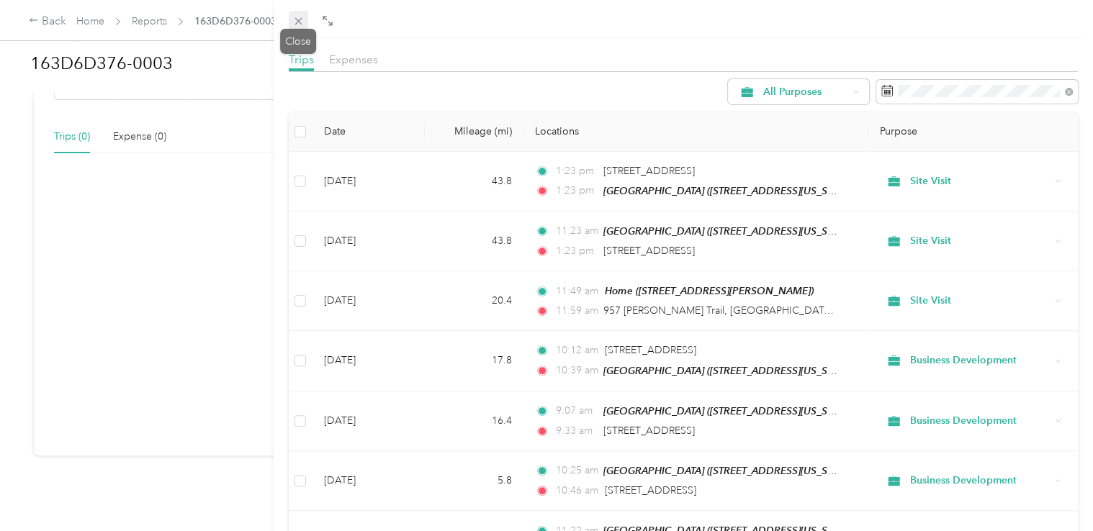
click at [294, 22] on icon at bounding box center [298, 21] width 12 height 12
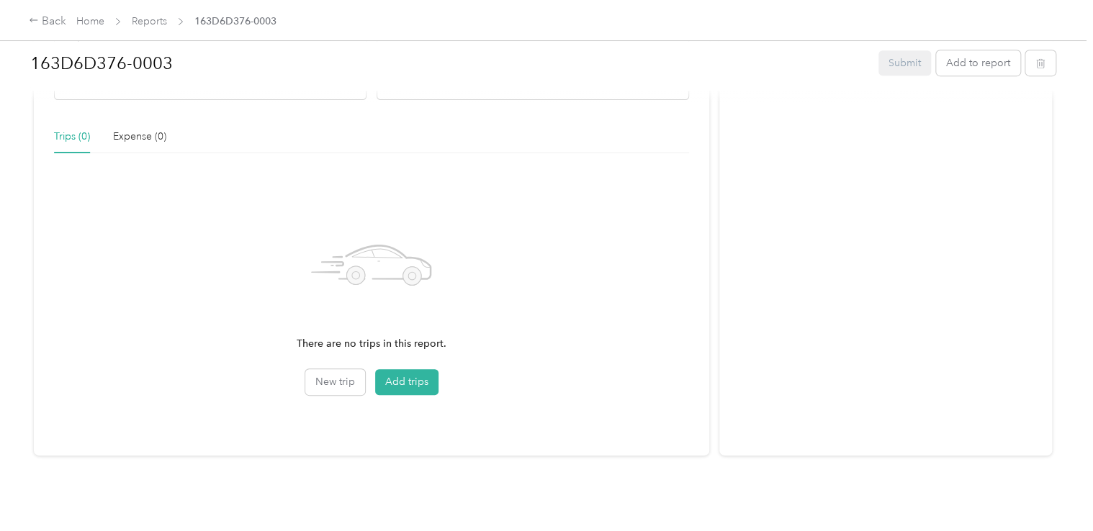
scroll to position [317, 0]
click at [408, 369] on button "Add trips" at bounding box center [406, 382] width 63 height 26
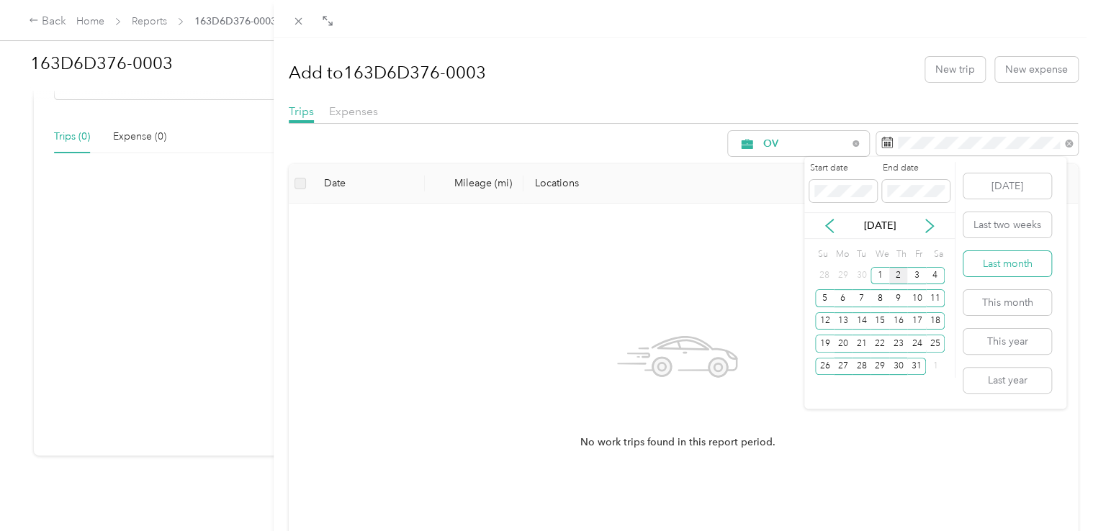
click at [1005, 258] on button "Last month" at bounding box center [1008, 263] width 88 height 25
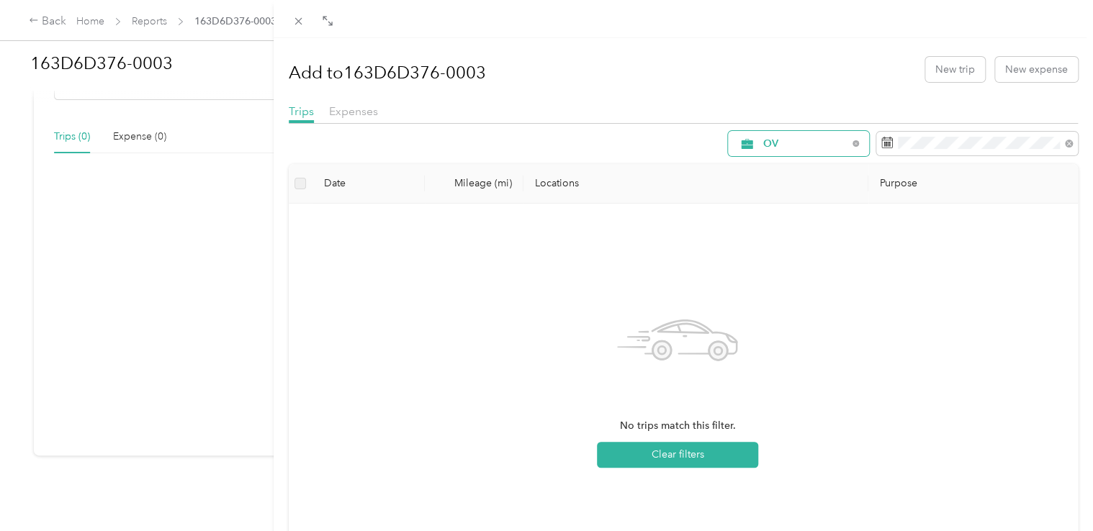
click at [814, 138] on span "OV" at bounding box center [793, 144] width 110 height 12
click at [804, 163] on span "All Purposes" at bounding box center [805, 170] width 107 height 15
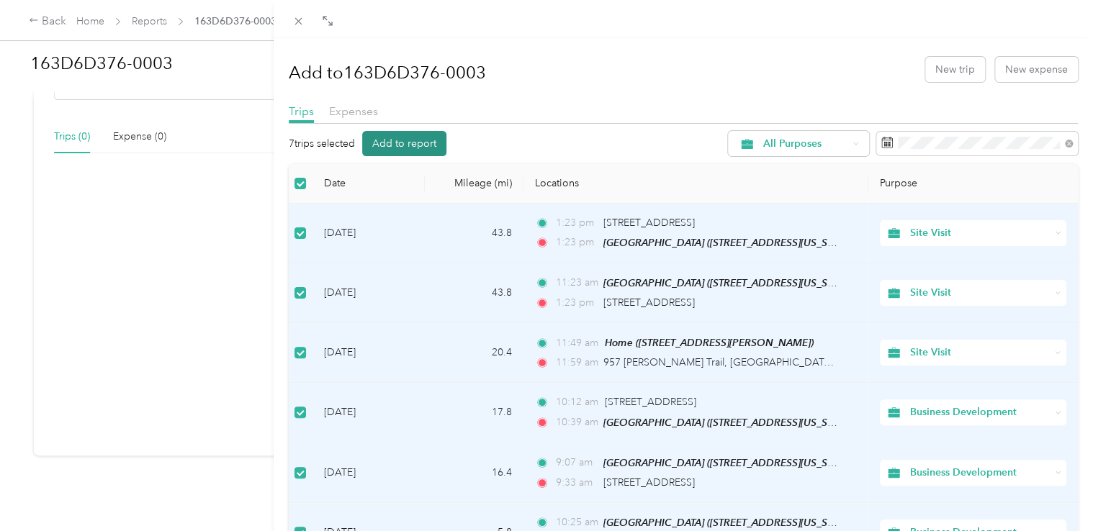
click at [426, 145] on button "Add to report" at bounding box center [404, 143] width 84 height 25
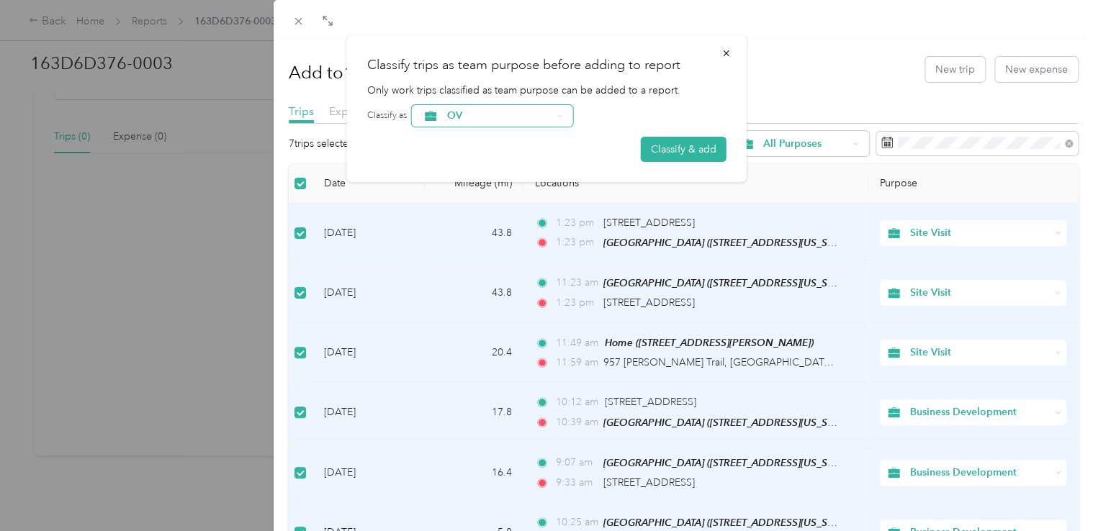
click at [544, 116] on span "OV" at bounding box center [499, 116] width 104 height 10
click at [511, 144] on li "OV" at bounding box center [492, 140] width 161 height 25
click at [534, 120] on span "OV" at bounding box center [499, 116] width 104 height 10
click at [513, 188] on span "Business Development" at bounding box center [506, 191] width 116 height 15
click at [696, 147] on button "Classify & add" at bounding box center [684, 149] width 86 height 25
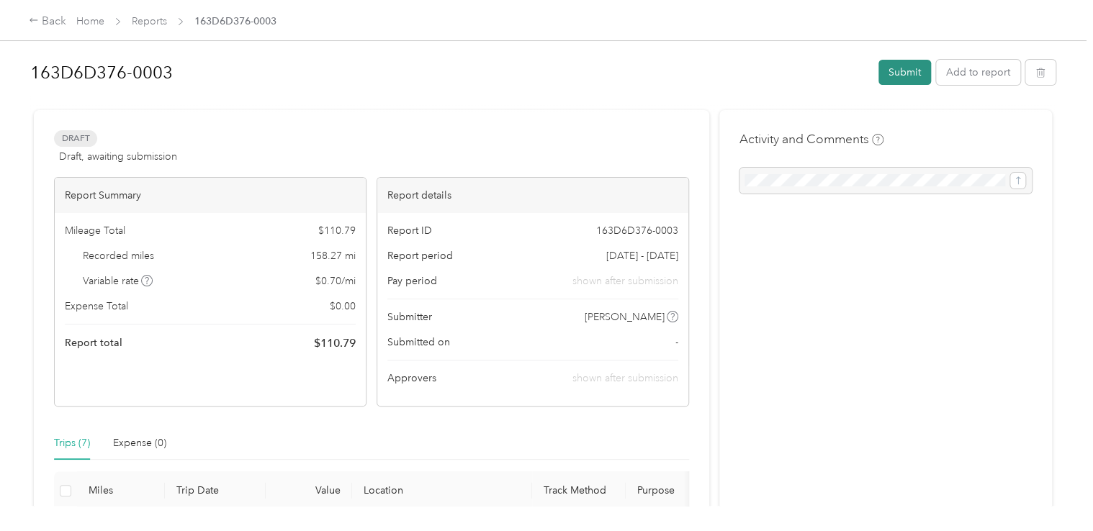
click at [904, 76] on button "Submit" at bounding box center [905, 72] width 53 height 25
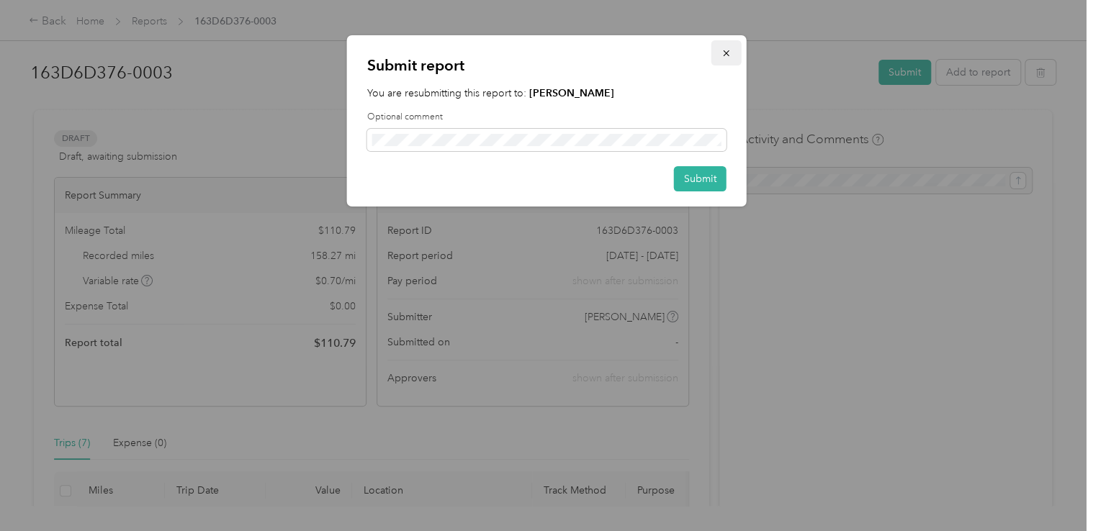
click at [727, 51] on icon "button" at bounding box center [727, 53] width 10 height 10
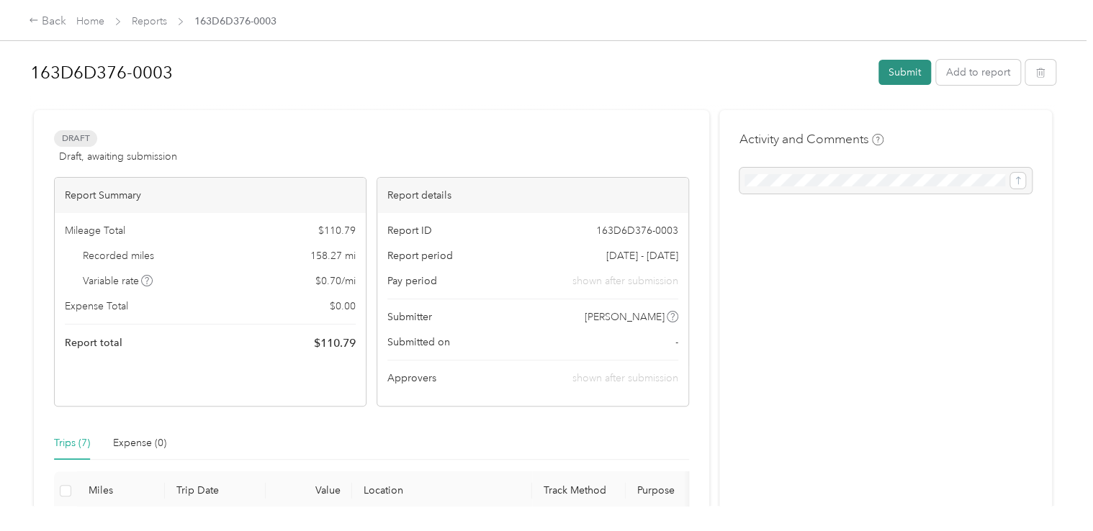
click at [908, 72] on button "Submit" at bounding box center [905, 72] width 53 height 25
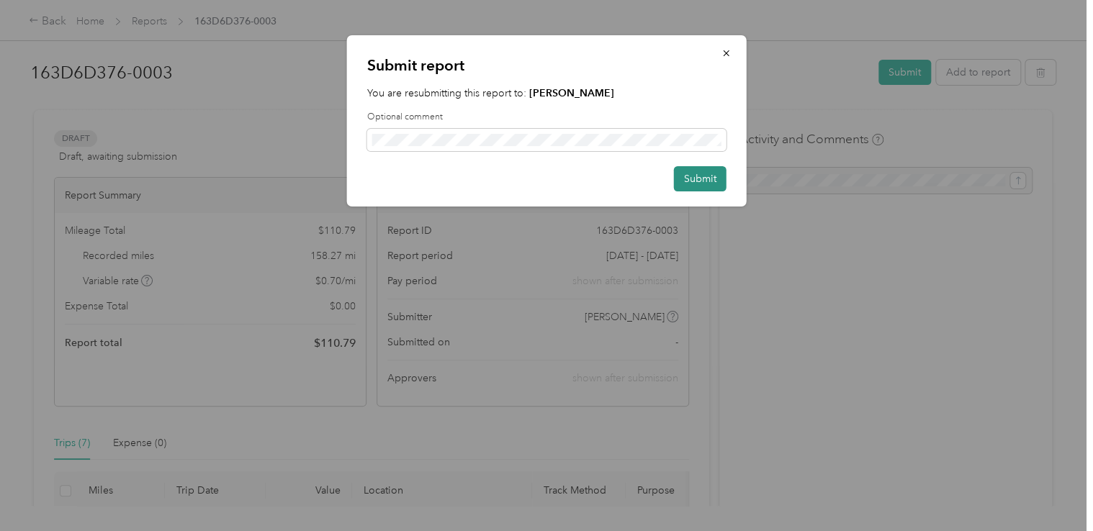
click at [694, 177] on button "Submit" at bounding box center [700, 178] width 53 height 25
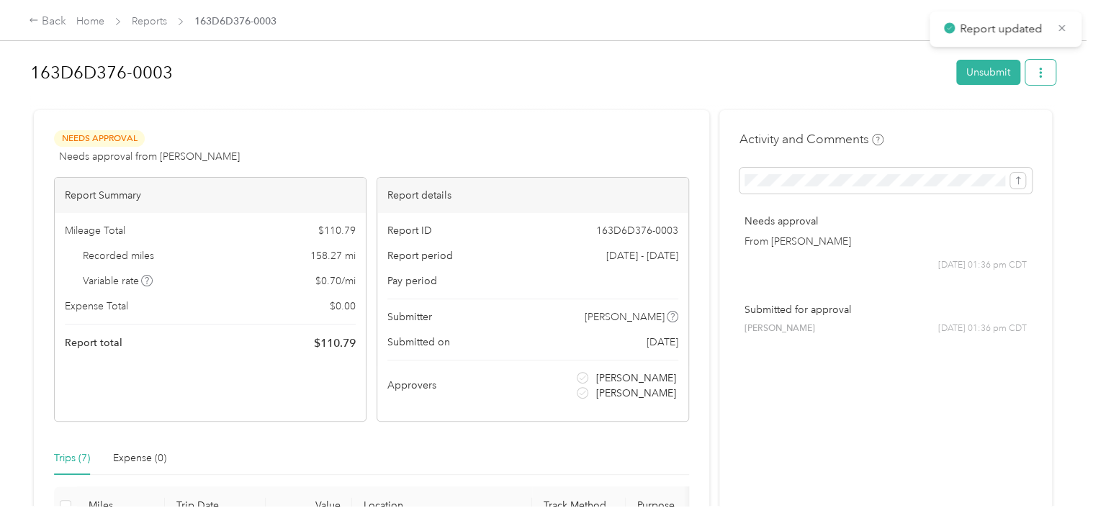
click at [1036, 75] on icon "button" at bounding box center [1041, 73] width 10 height 10
click at [1005, 119] on span "Download" at bounding box center [996, 124] width 48 height 15
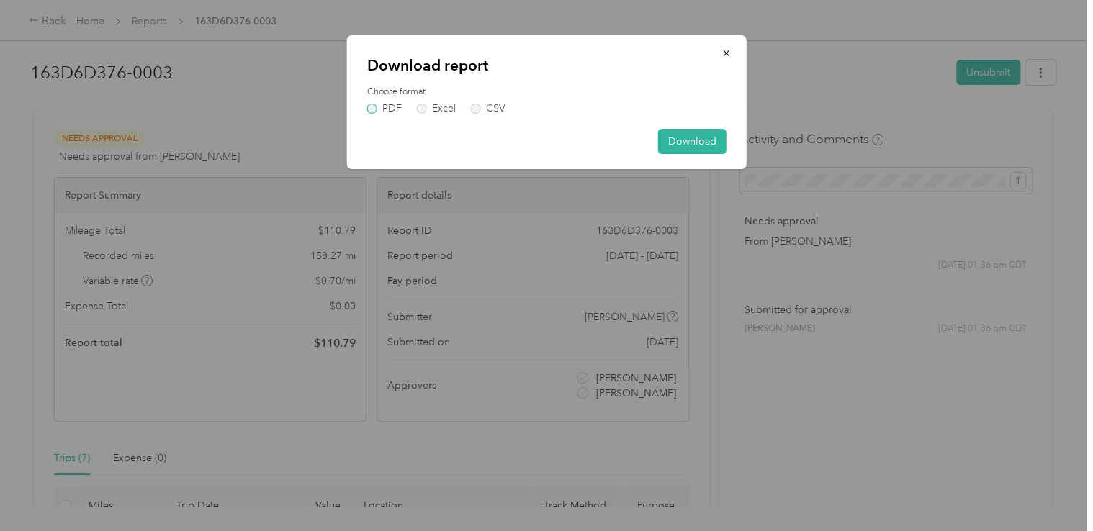
click at [375, 108] on label "PDF" at bounding box center [384, 109] width 35 height 10
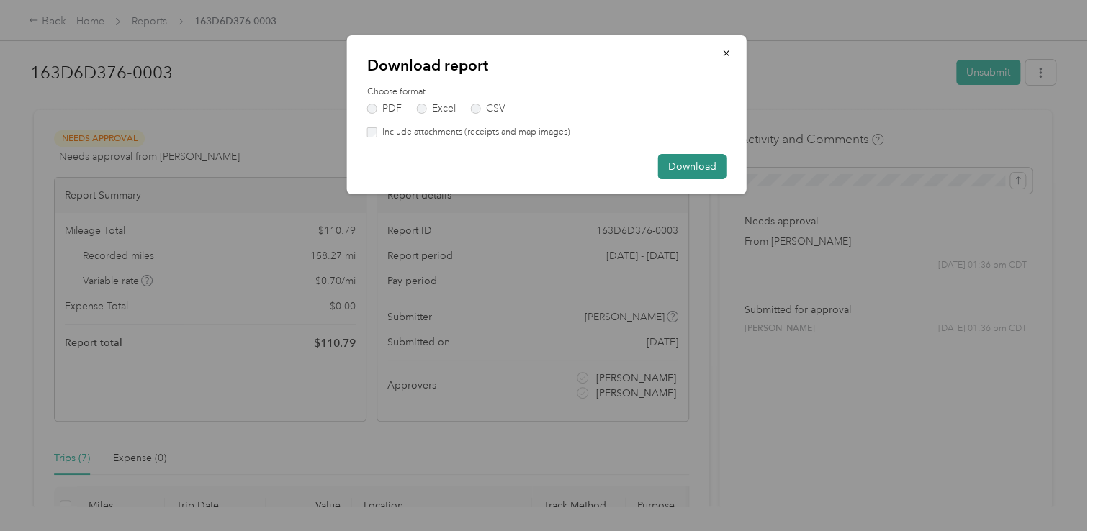
click at [703, 171] on button "Download" at bounding box center [692, 166] width 68 height 25
